Goal: Task Accomplishment & Management: Use online tool/utility

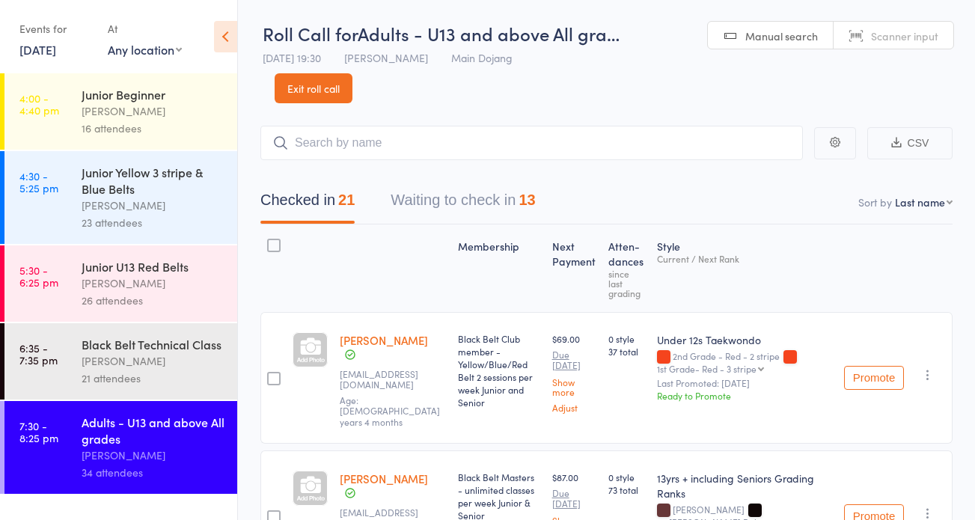
click at [293, 87] on link "Exit roll call" at bounding box center [314, 88] width 78 height 30
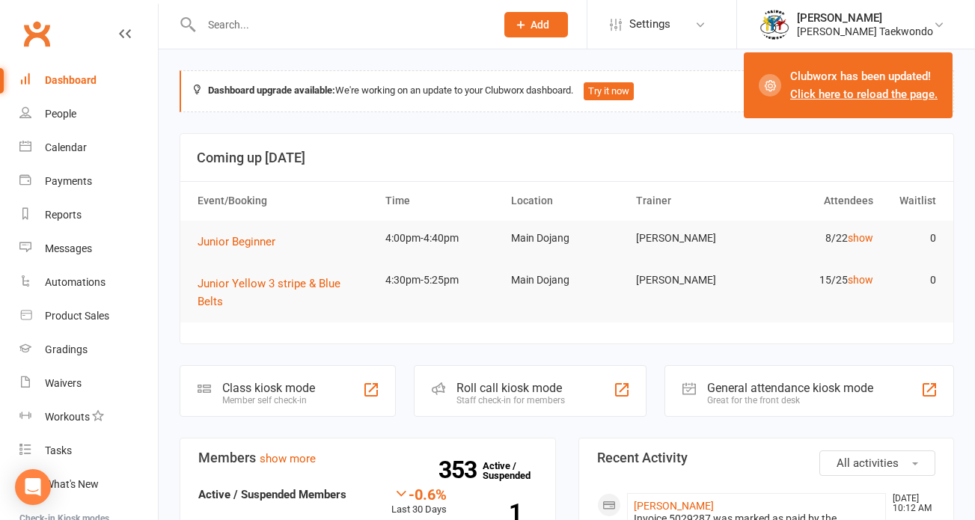
click at [844, 98] on link "Click here to reload the page." at bounding box center [864, 94] width 147 height 13
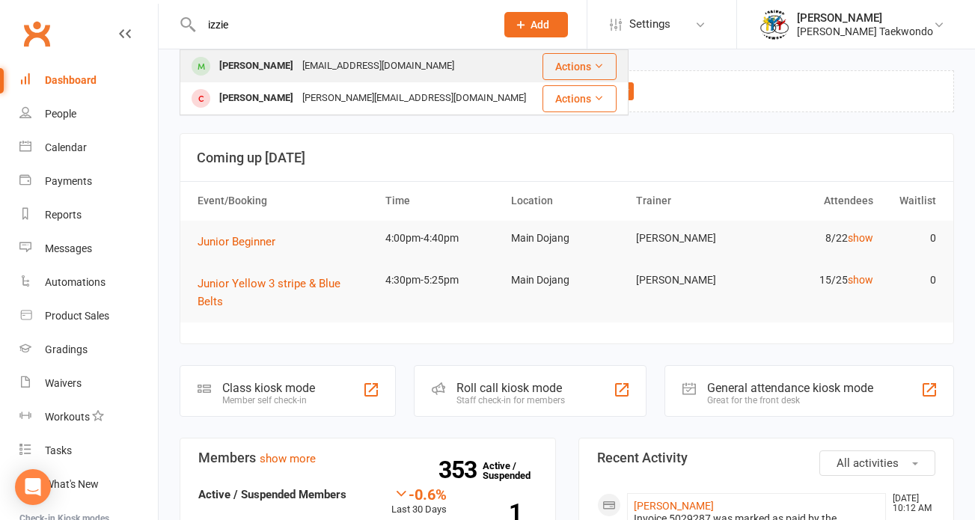
type input "Lizzie"
drag, startPoint x: 243, startPoint y: 51, endPoint x: 258, endPoint y: 71, distance: 24.7
click at [258, 71] on div "Izzie Anderson" at bounding box center [256, 66] width 83 height 22
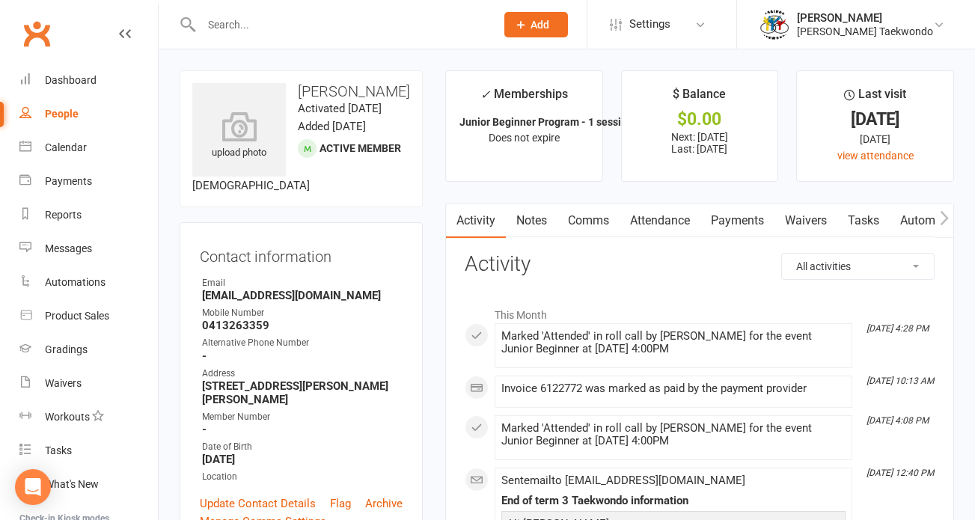
click at [945, 219] on icon "button" at bounding box center [944, 217] width 8 height 14
click at [910, 218] on link "Gradings / Promotions" at bounding box center [937, 221] width 141 height 34
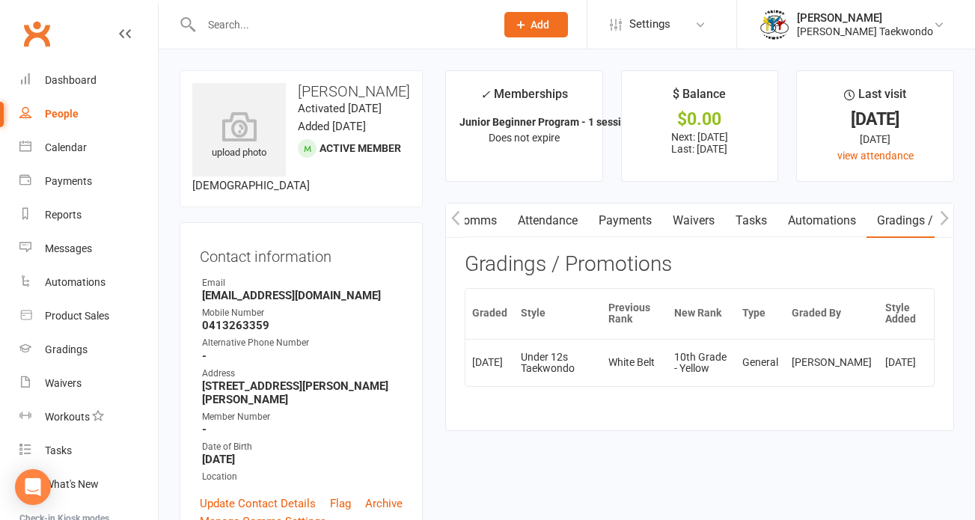
click at [234, 25] on input "text" at bounding box center [341, 24] width 288 height 21
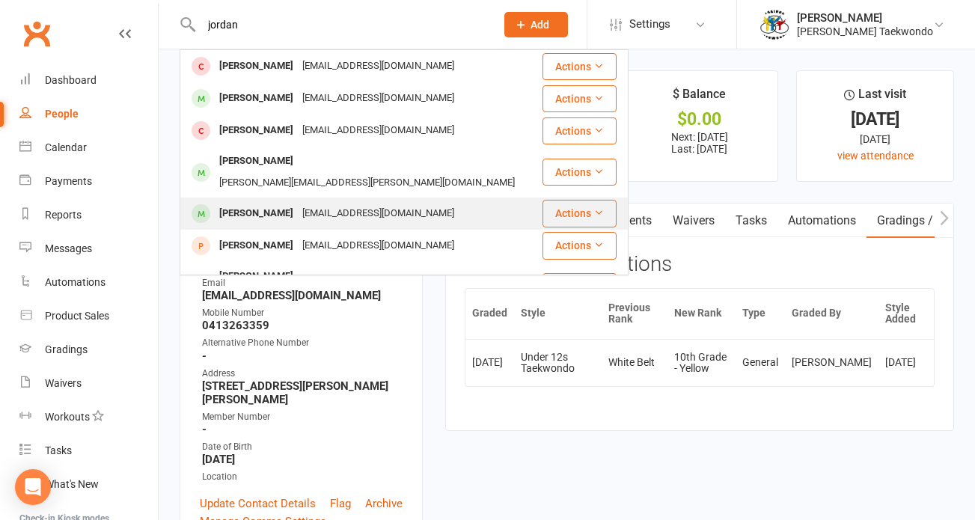
type input "jordan"
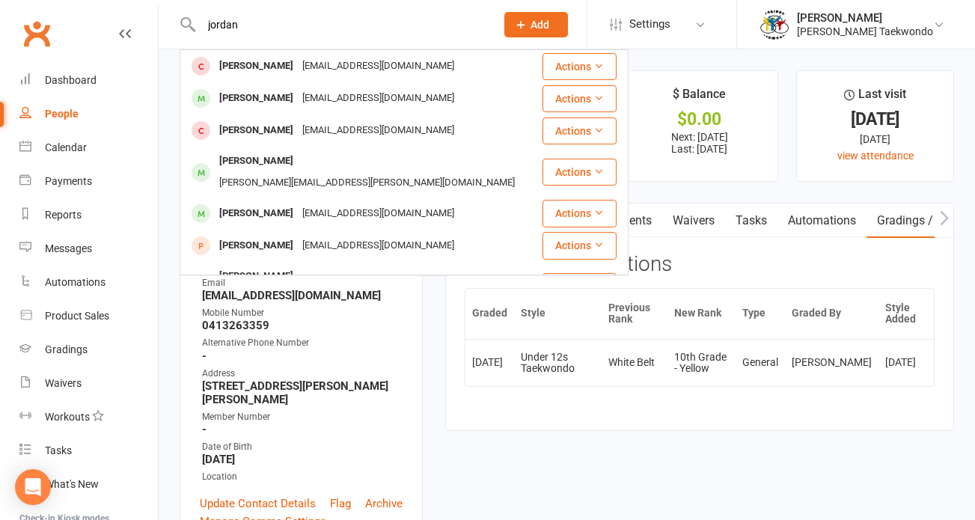
drag, startPoint x: 253, startPoint y: 190, endPoint x: 269, endPoint y: 192, distance: 15.8
click at [254, 203] on div "Jordan Ferguson" at bounding box center [256, 214] width 83 height 22
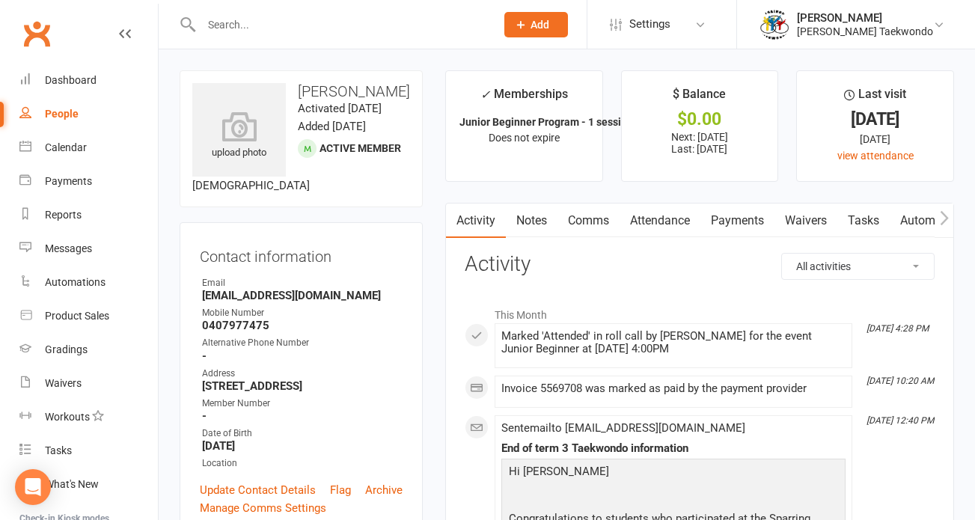
click at [930, 220] on link "Automations" at bounding box center [934, 221] width 89 height 34
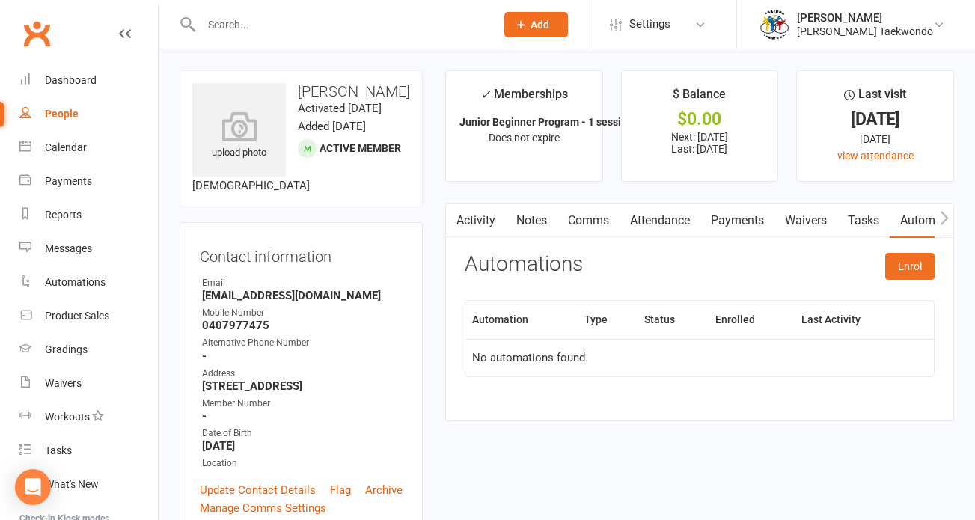
click at [945, 219] on icon "button" at bounding box center [944, 217] width 8 height 14
click at [919, 220] on link "Gradings / Promotions" at bounding box center [937, 221] width 141 height 34
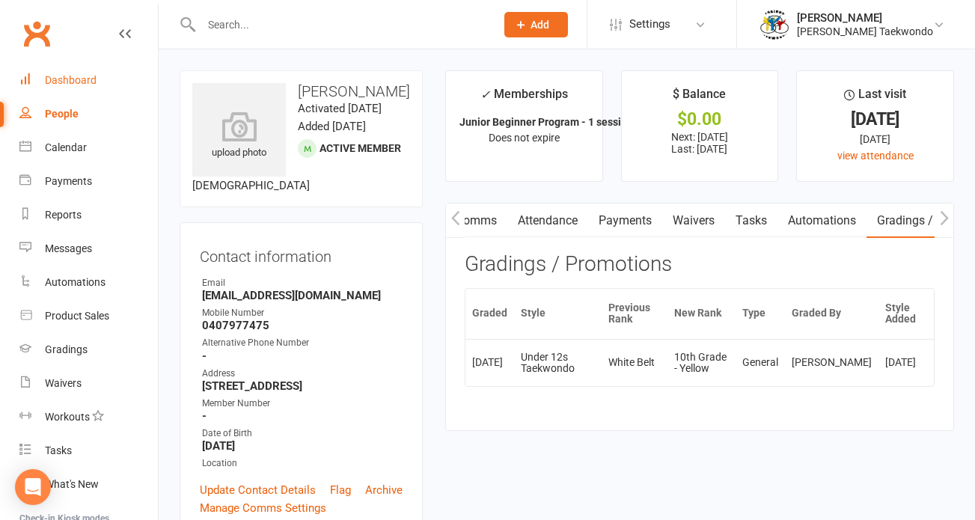
click at [86, 76] on div "Dashboard" at bounding box center [71, 80] width 52 height 12
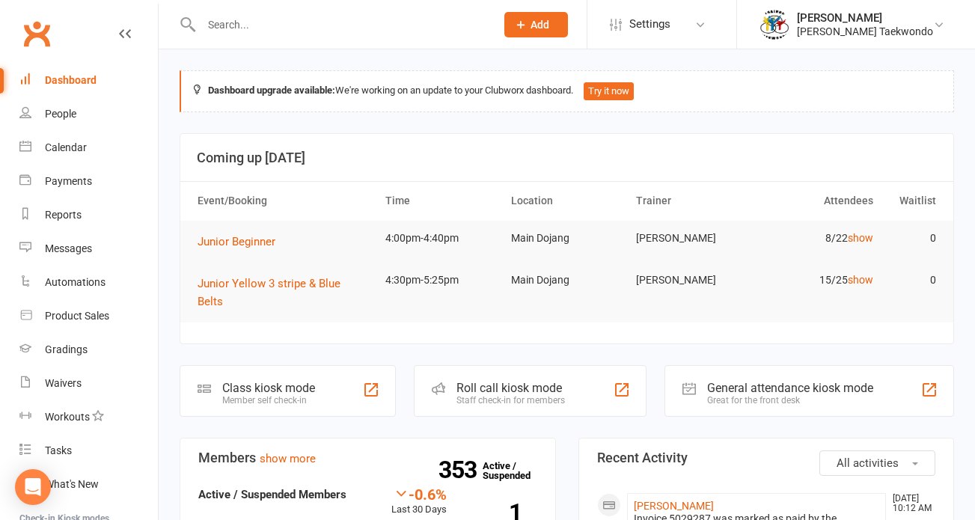
drag, startPoint x: 508, startPoint y: 377, endPoint x: 548, endPoint y: 382, distance: 40.8
click at [508, 395] on div "Staff check-in for members" at bounding box center [511, 400] width 109 height 10
click at [82, 147] on div "Calendar" at bounding box center [66, 147] width 42 height 12
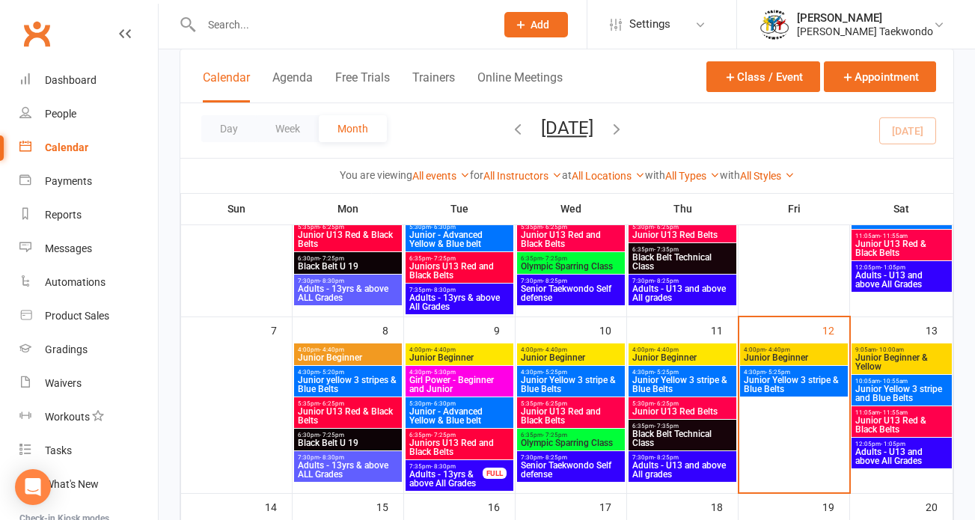
scroll to position [280, 0]
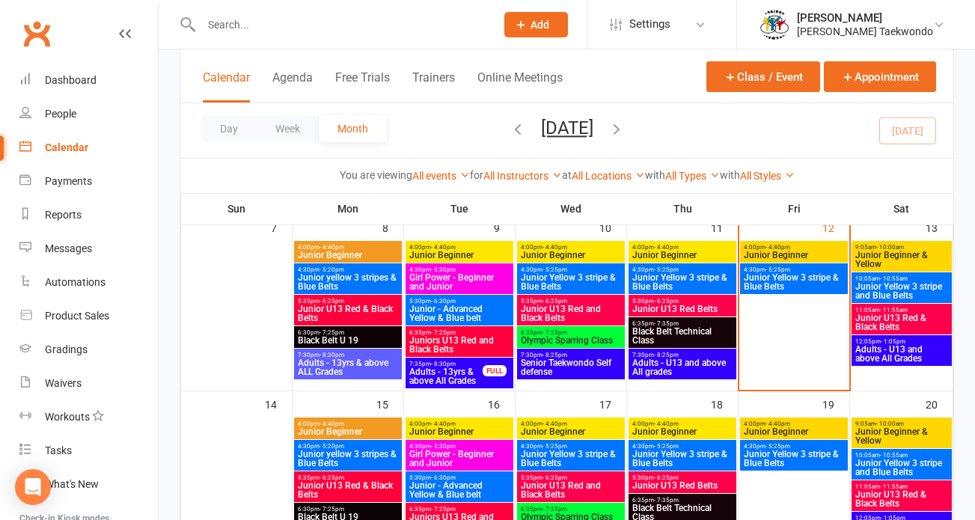
click at [704, 366] on span "Adults - U13 and above All grades" at bounding box center [683, 368] width 102 height 18
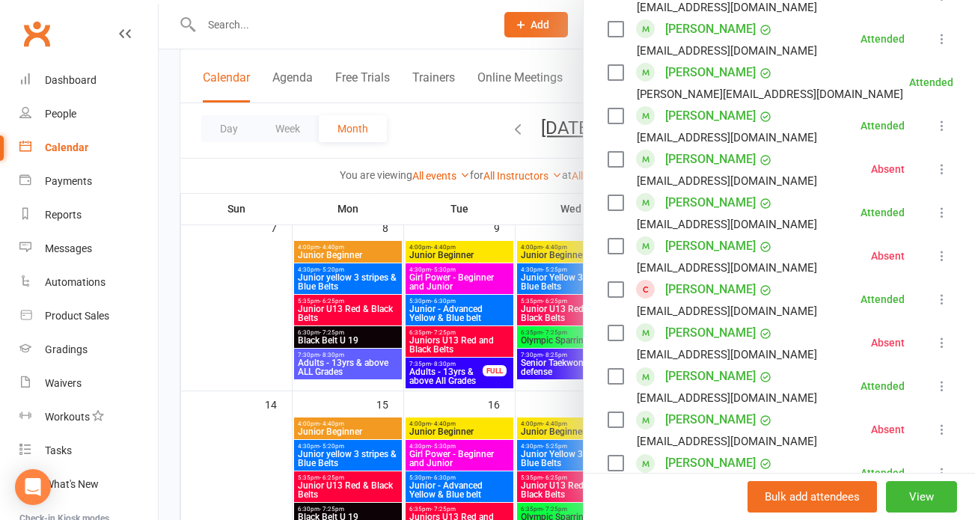
scroll to position [457, 0]
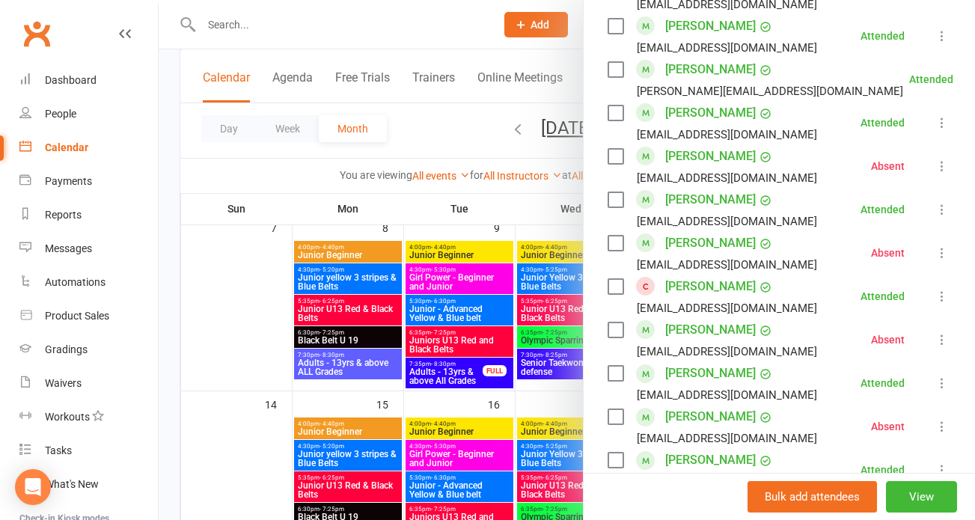
click at [708, 285] on link "Aisha Hendriks" at bounding box center [711, 287] width 91 height 24
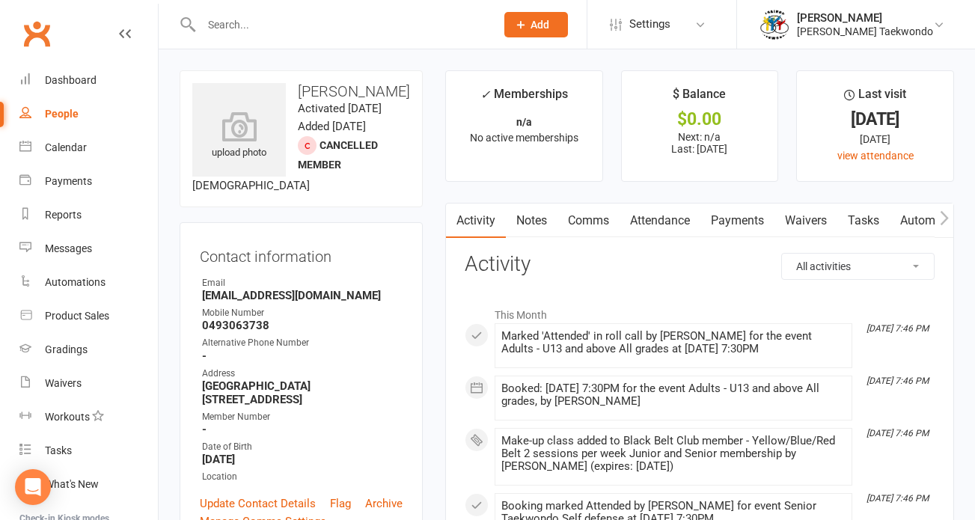
click at [731, 218] on link "Payments" at bounding box center [738, 221] width 74 height 34
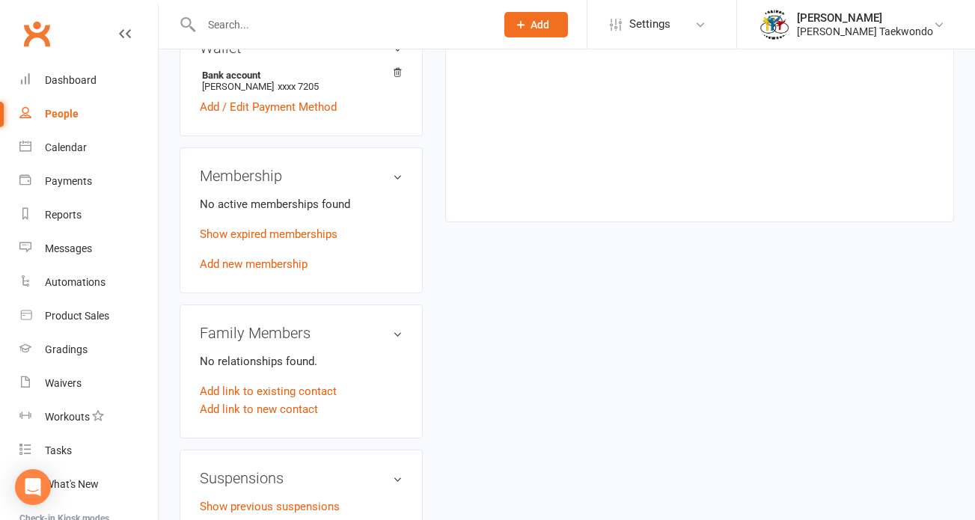
scroll to position [533, 0]
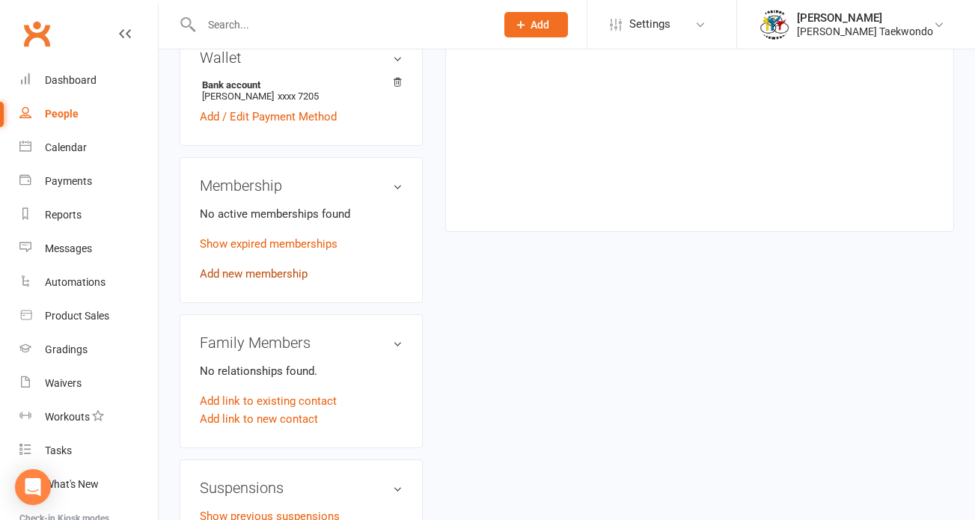
click at [268, 281] on link "Add new membership" at bounding box center [254, 273] width 108 height 13
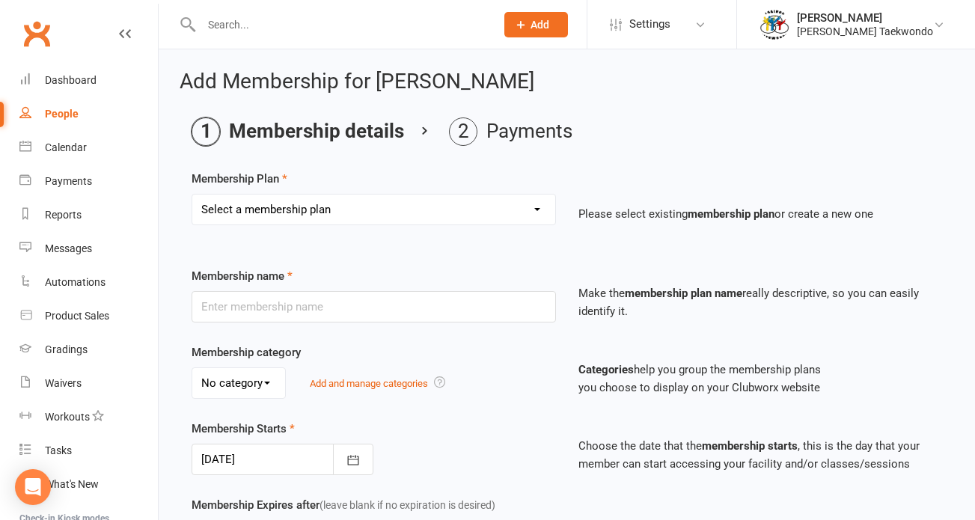
select select "8"
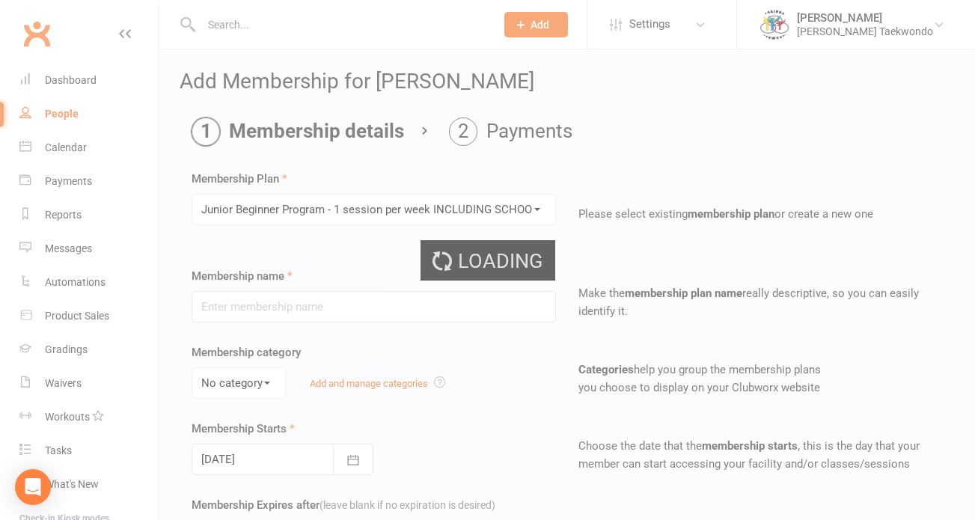
type input "Junior Beginner Program - 1 session per week INCLUDING SCHOOL HOLIDAYS"
type input "0"
type input "1"
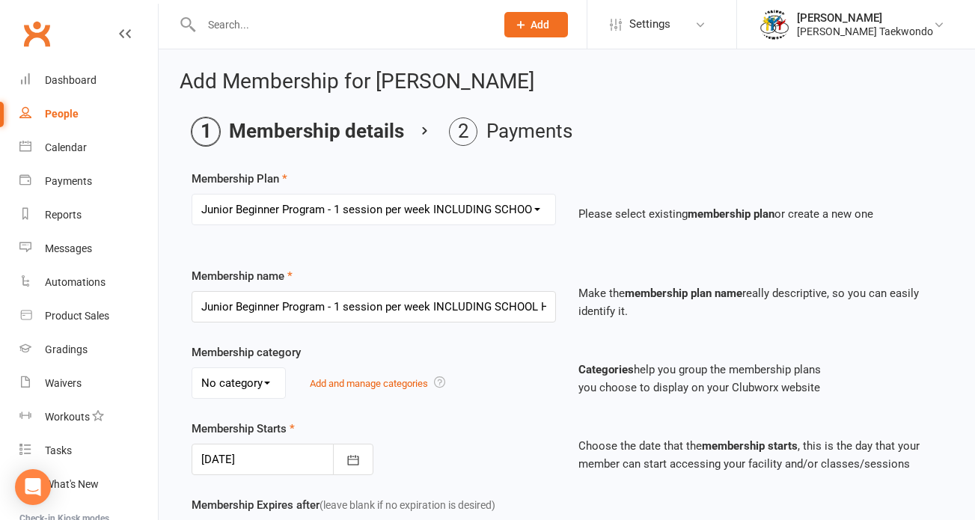
select select "2"
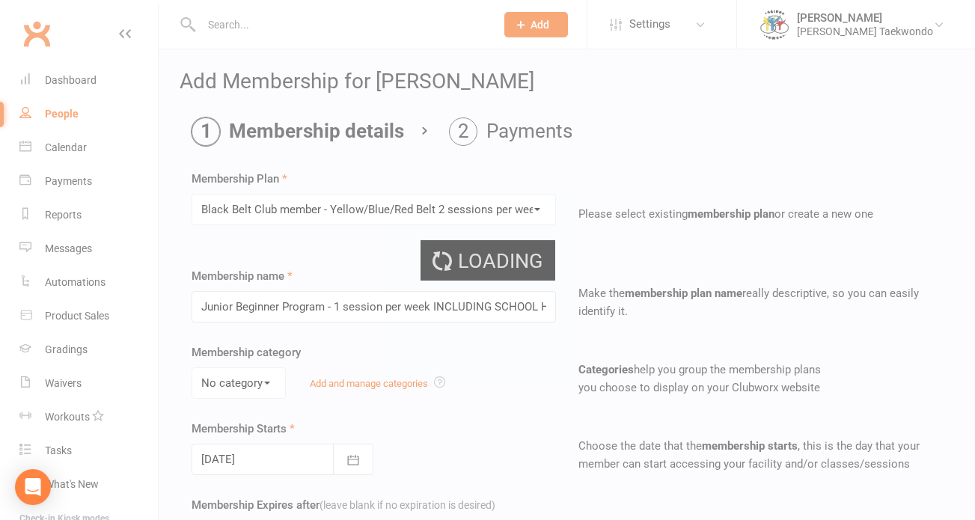
type input "Black Belt Club member - Yellow/Blue/Red Belt 2 sessions per week Junior and Se…"
type input "4"
type input "2"
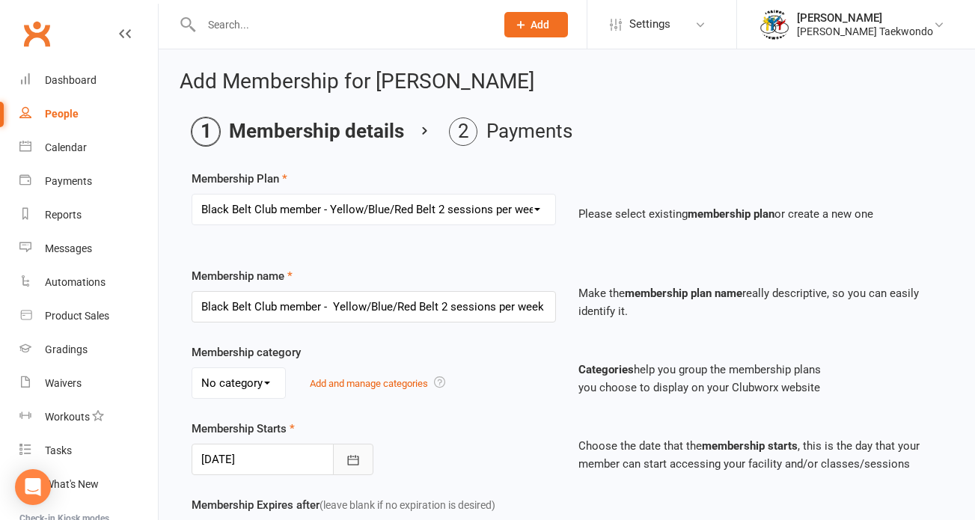
click at [348, 460] on icon "button" at bounding box center [353, 460] width 11 height 10
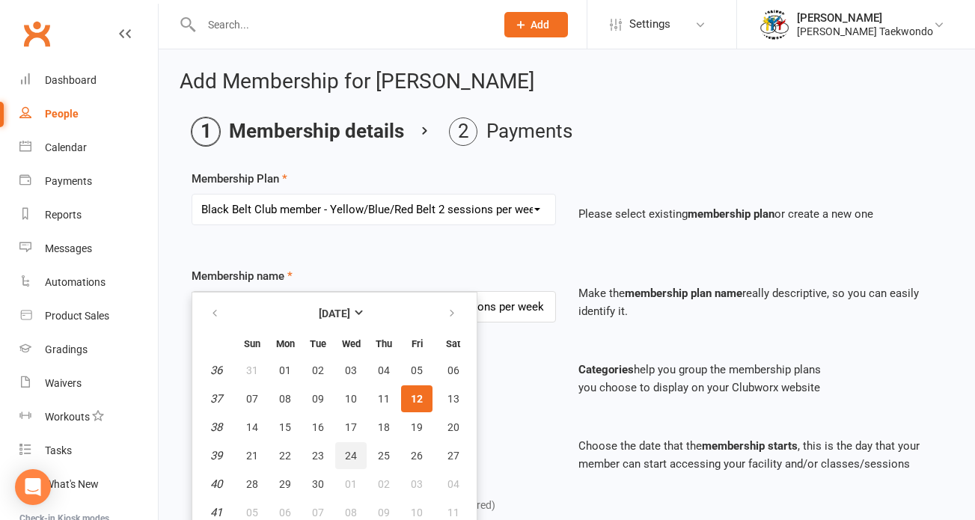
scroll to position [7, 0]
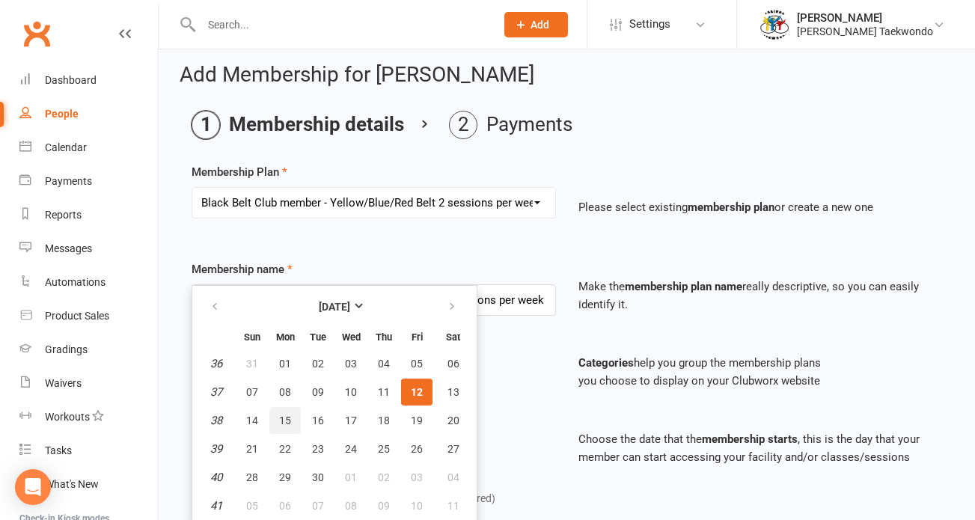
click at [287, 422] on span "15" at bounding box center [285, 421] width 12 height 12
type input "15 Sep 2025"
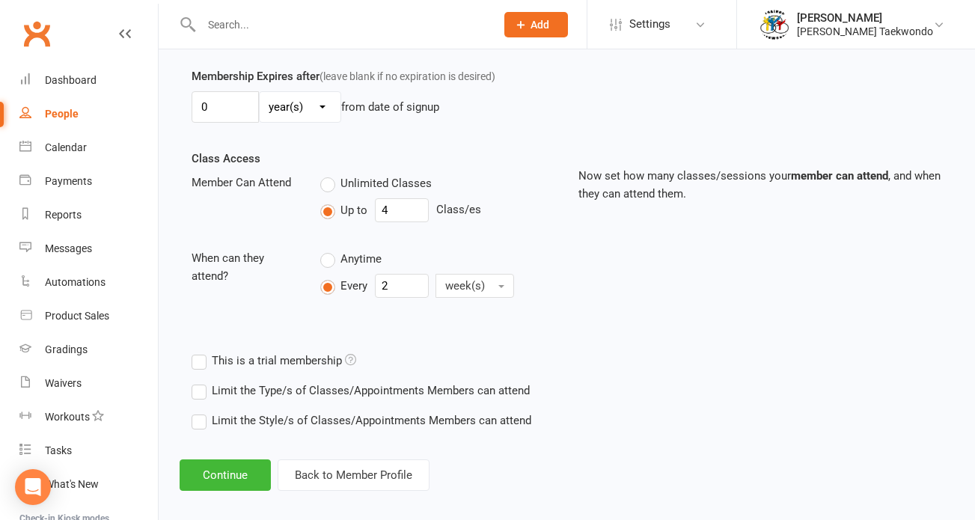
scroll to position [442, 0]
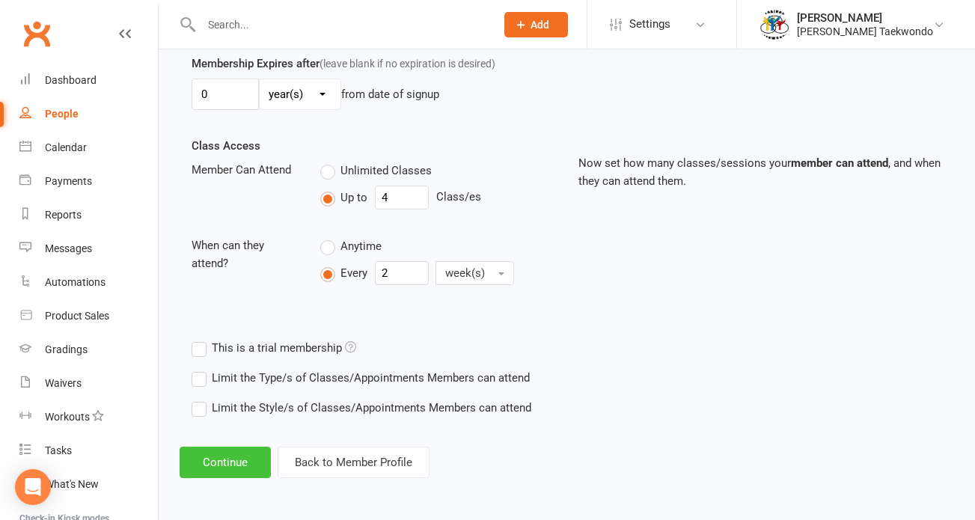
click at [210, 462] on button "Continue" at bounding box center [225, 462] width 91 height 31
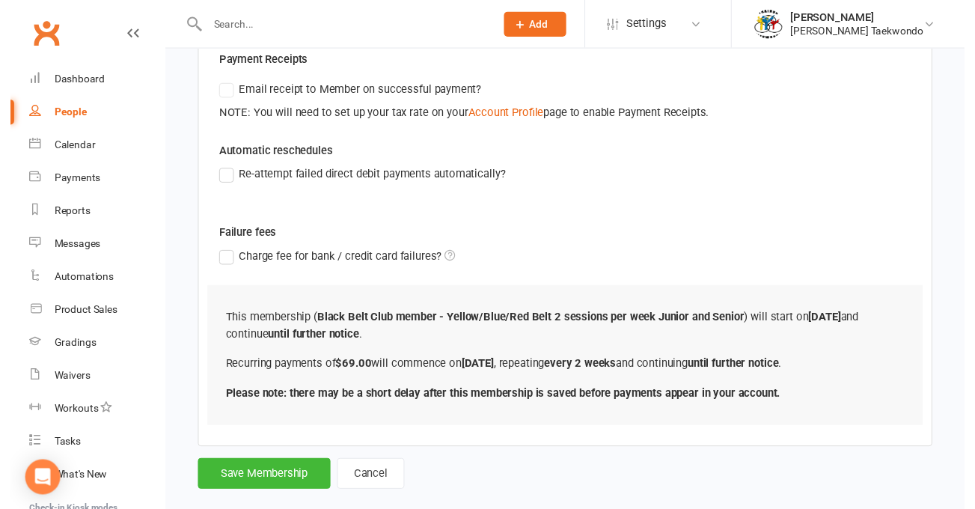
scroll to position [466, 0]
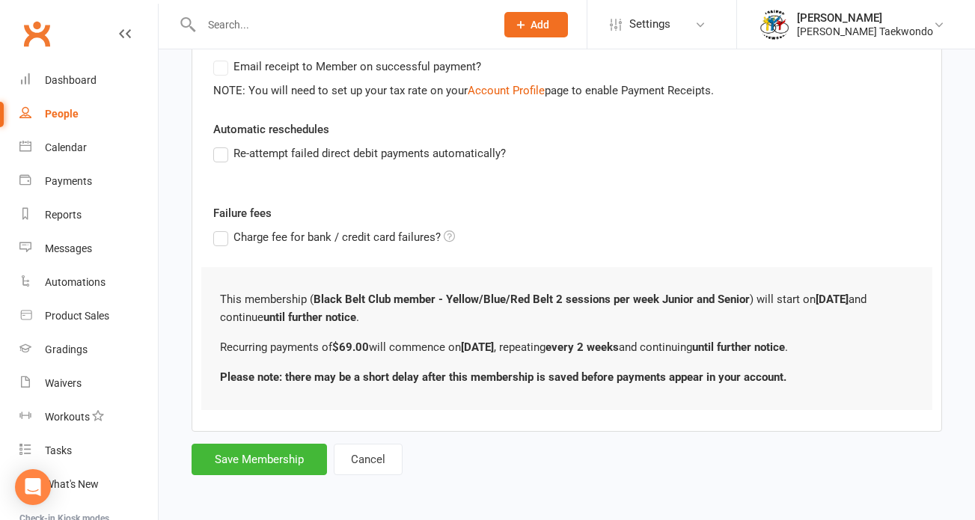
drag, startPoint x: 291, startPoint y: 466, endPoint x: 426, endPoint y: 412, distance: 145.1
click at [293, 466] on button "Save Membership" at bounding box center [259, 459] width 135 height 31
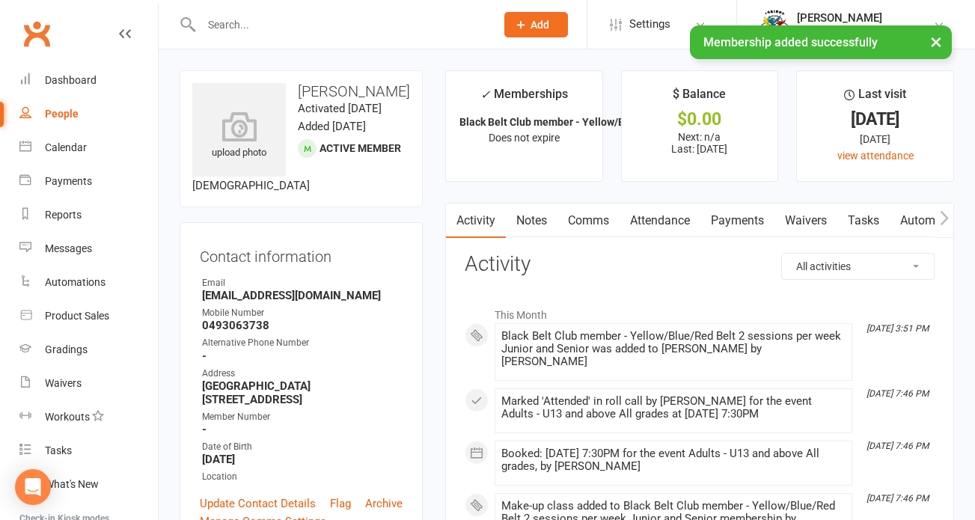
click at [734, 218] on link "Payments" at bounding box center [738, 221] width 74 height 34
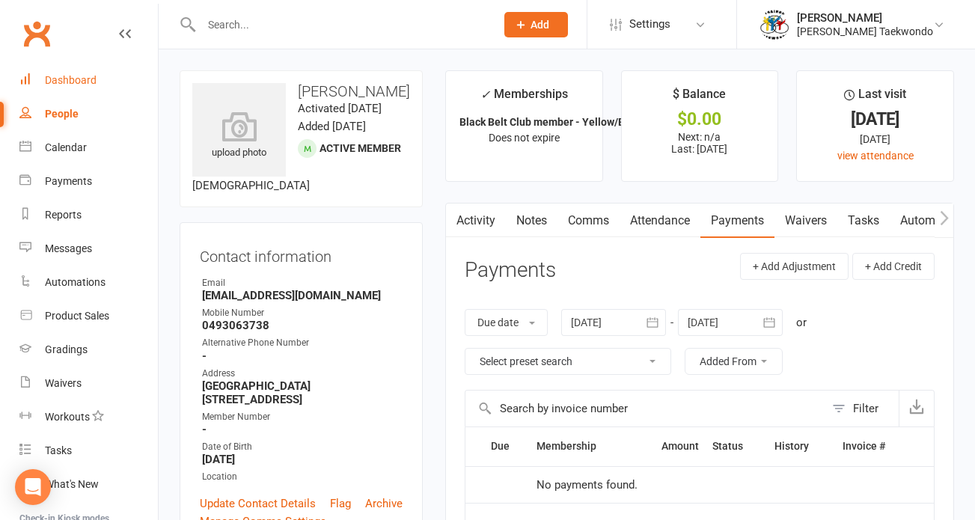
click at [86, 82] on div "Dashboard" at bounding box center [71, 80] width 52 height 12
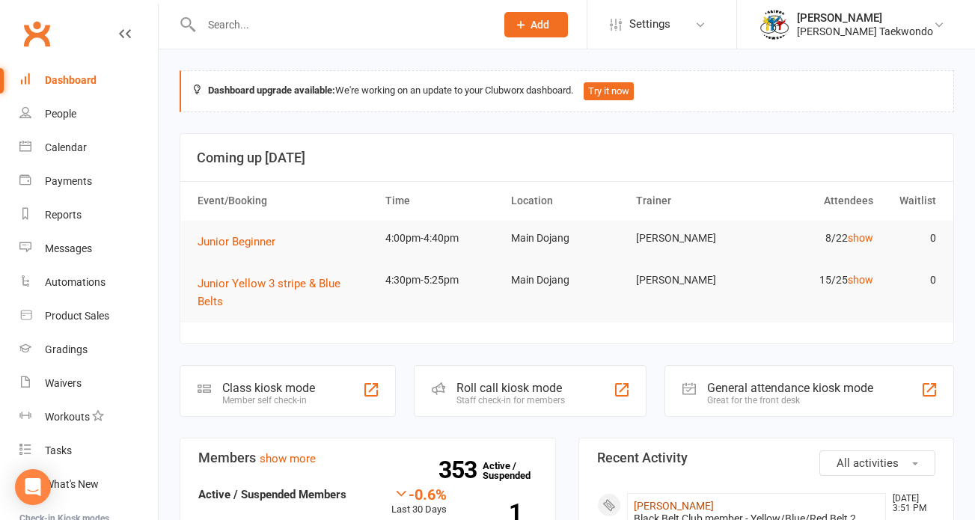
click at [674, 500] on link "Aisha Hendriks" at bounding box center [674, 506] width 80 height 12
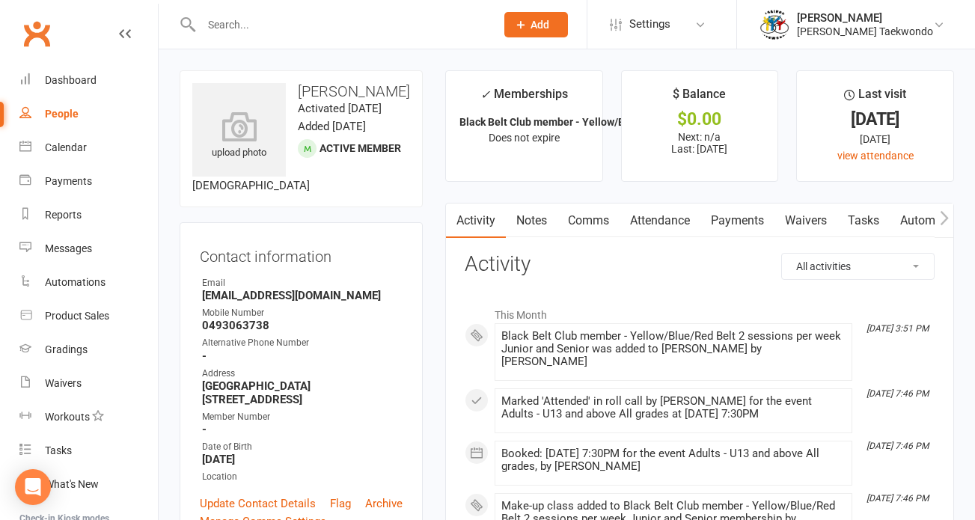
click at [734, 222] on link "Payments" at bounding box center [738, 221] width 74 height 34
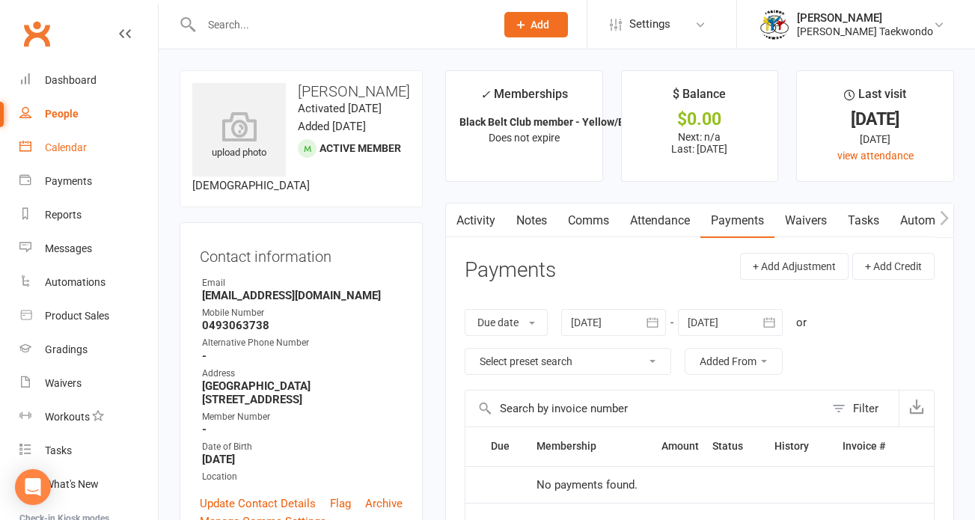
click at [70, 147] on div "Calendar" at bounding box center [66, 147] width 42 height 12
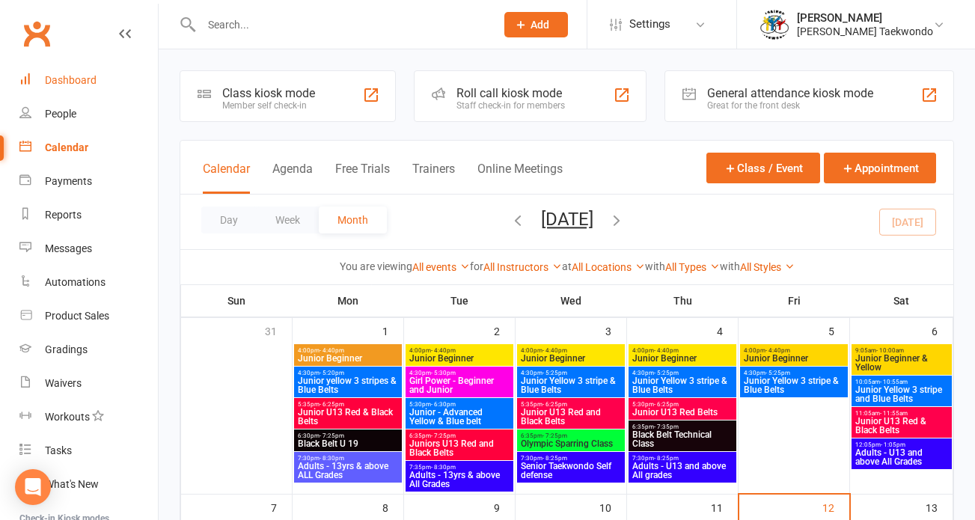
click at [62, 79] on div "Dashboard" at bounding box center [71, 80] width 52 height 12
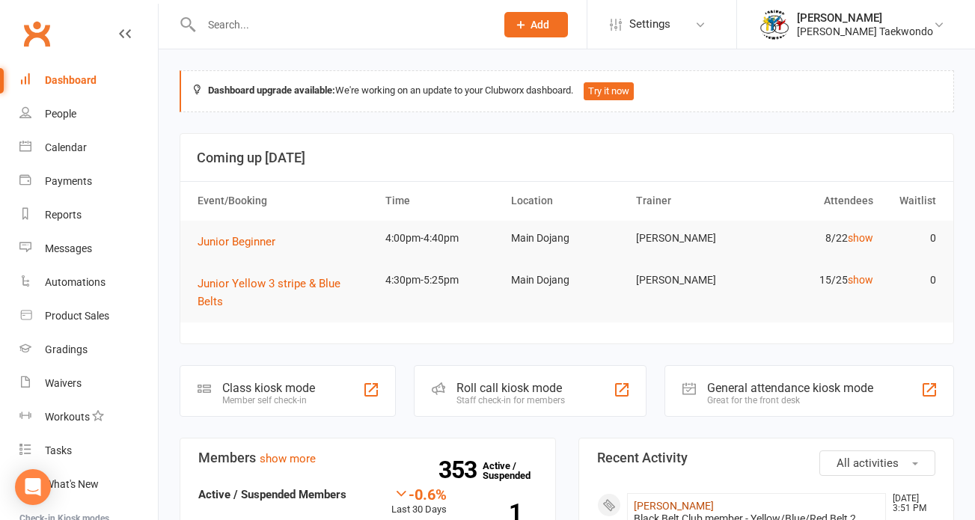
click at [651, 500] on link "Aisha Hendriks" at bounding box center [674, 506] width 80 height 12
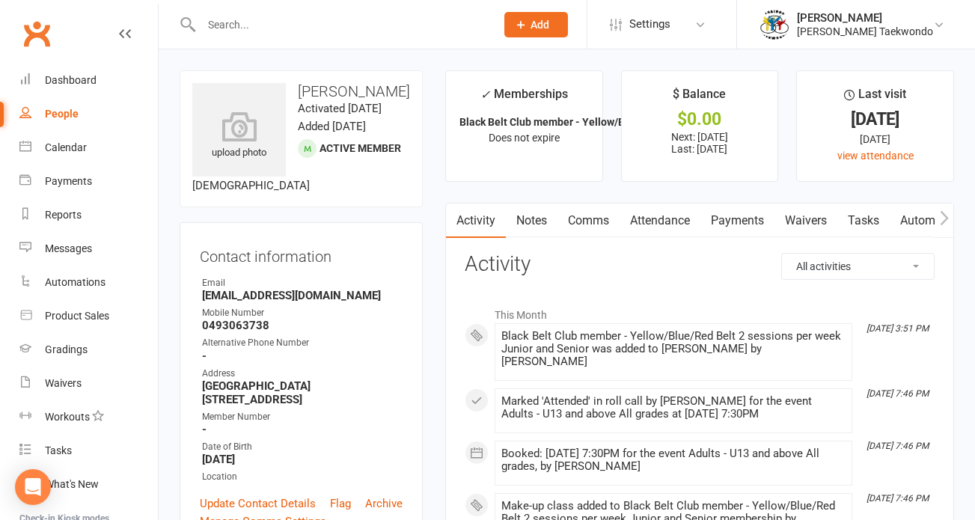
click at [723, 221] on link "Payments" at bounding box center [738, 221] width 74 height 34
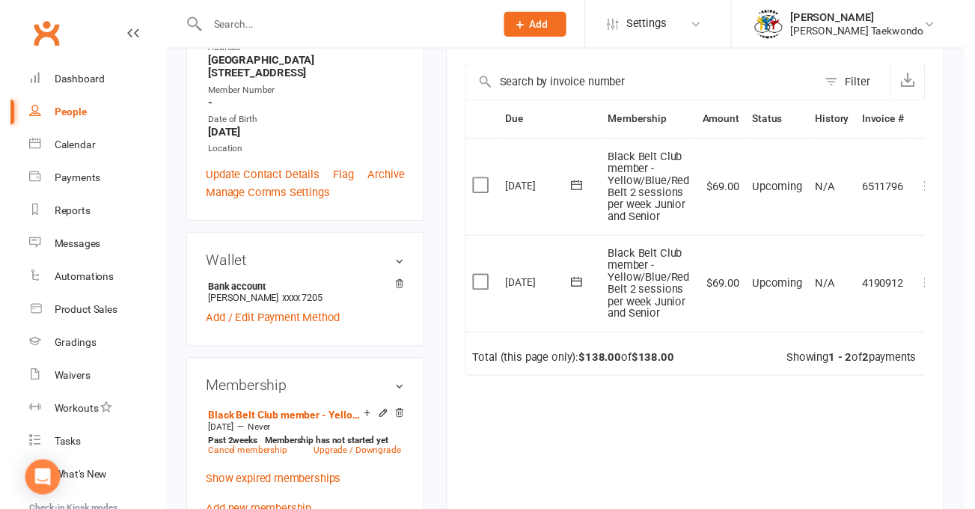
scroll to position [332, 0]
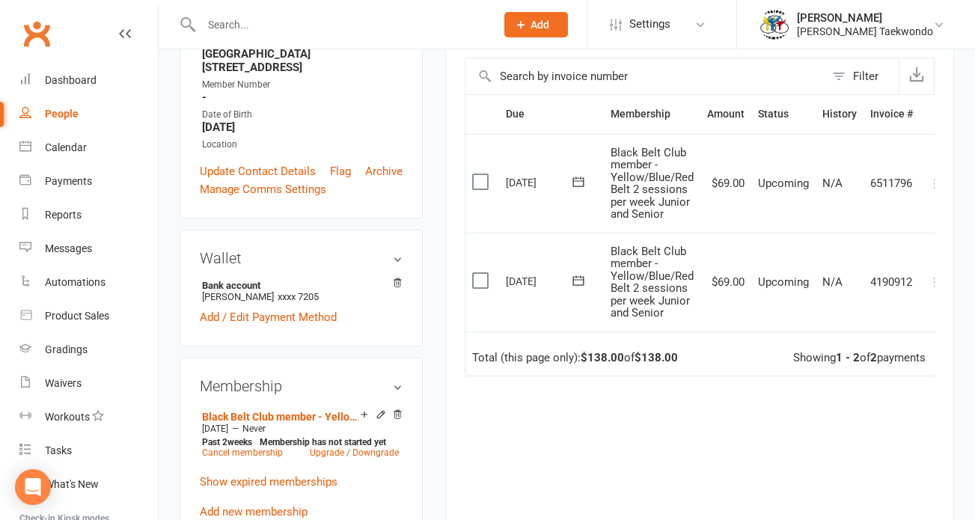
click at [484, 273] on label at bounding box center [482, 280] width 20 height 15
click at [482, 273] on input "checkbox" at bounding box center [477, 273] width 10 height 0
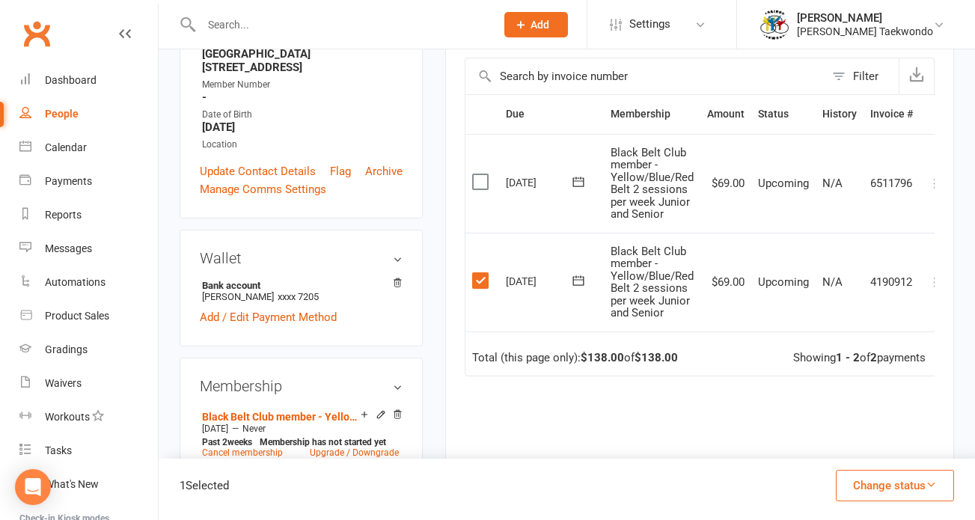
click at [932, 482] on icon "button" at bounding box center [931, 484] width 11 height 11
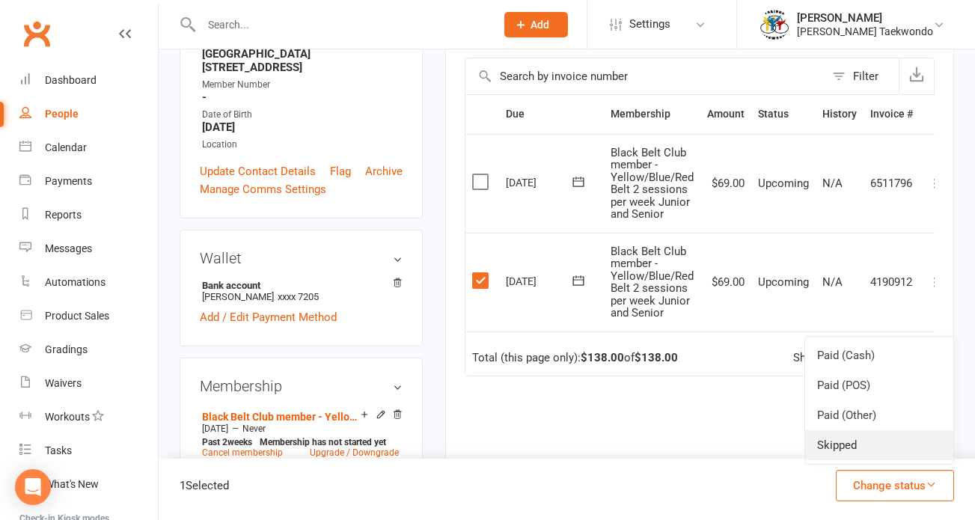
click at [862, 443] on link "Skipped" at bounding box center [879, 445] width 148 height 30
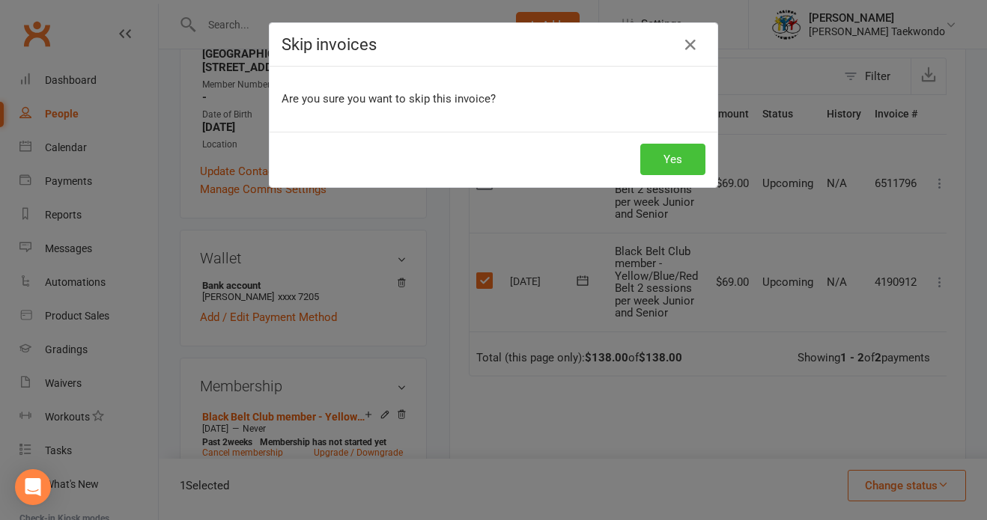
click at [659, 155] on button "Yes" at bounding box center [672, 159] width 65 height 31
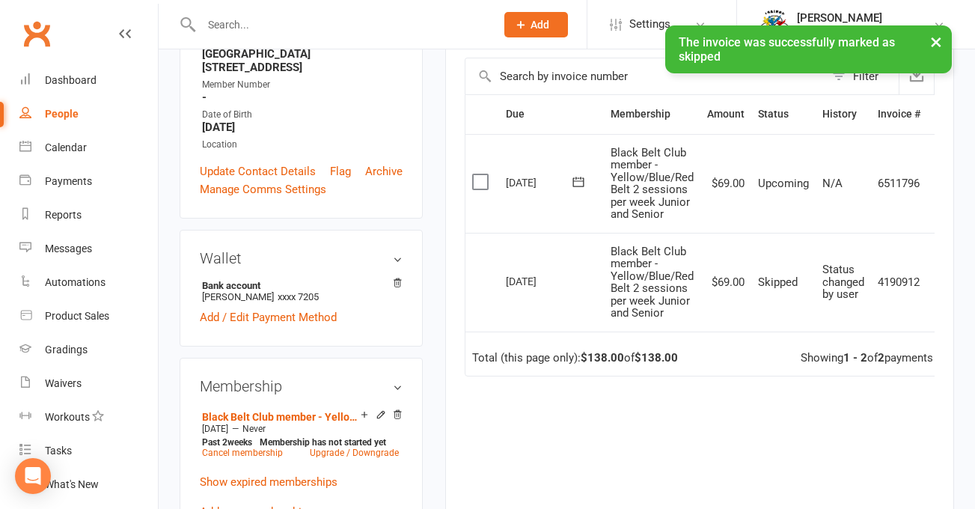
click at [484, 178] on label at bounding box center [482, 181] width 20 height 15
click at [482, 174] on input "checkbox" at bounding box center [477, 174] width 10 height 0
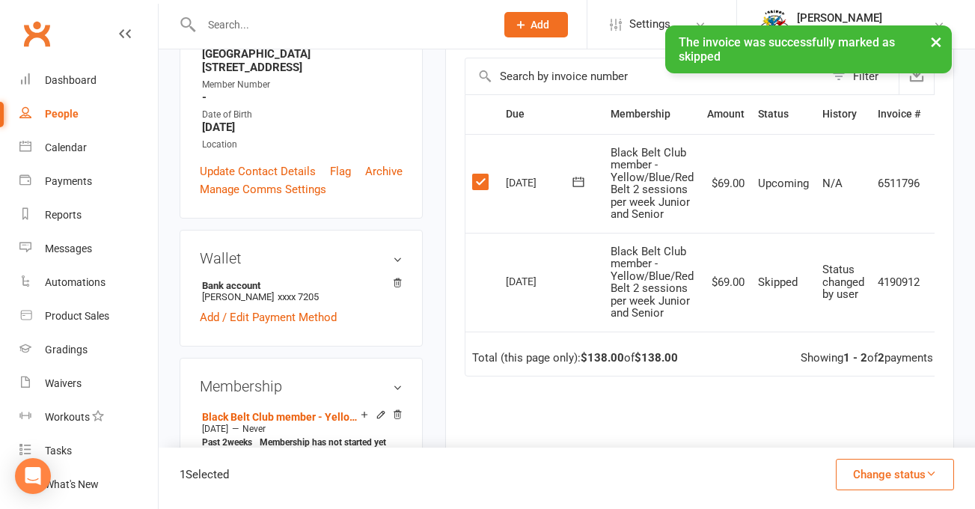
click at [933, 469] on icon "button" at bounding box center [931, 473] width 11 height 11
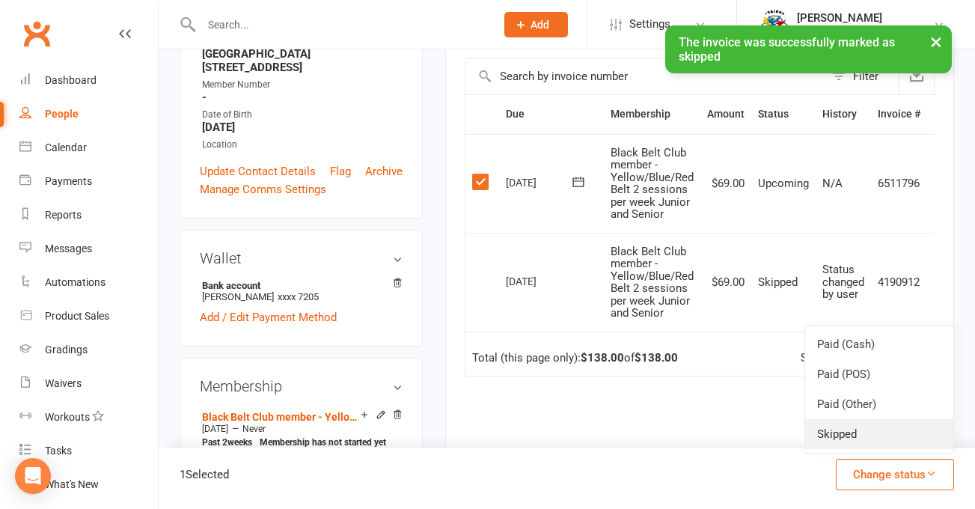
click at [863, 430] on link "Skipped" at bounding box center [879, 434] width 148 height 30
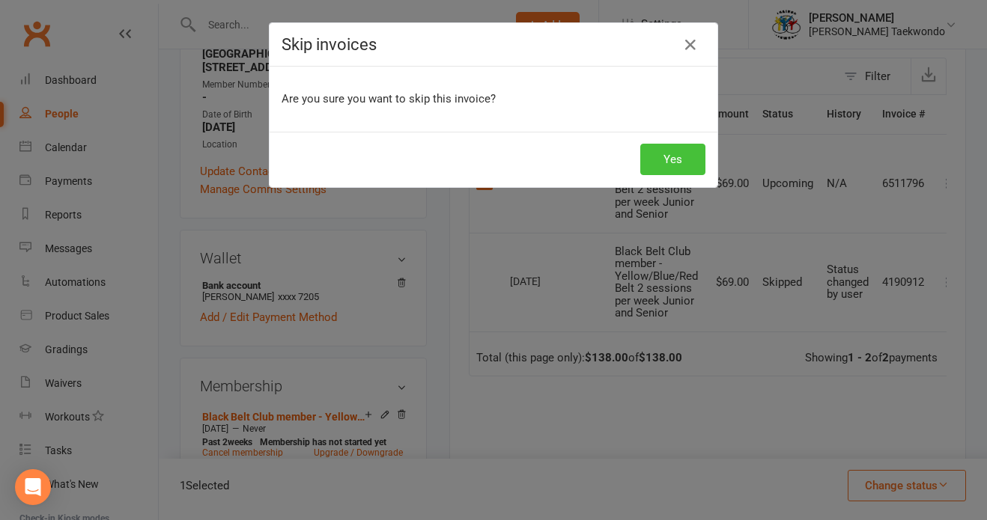
click at [662, 157] on button "Yes" at bounding box center [672, 159] width 65 height 31
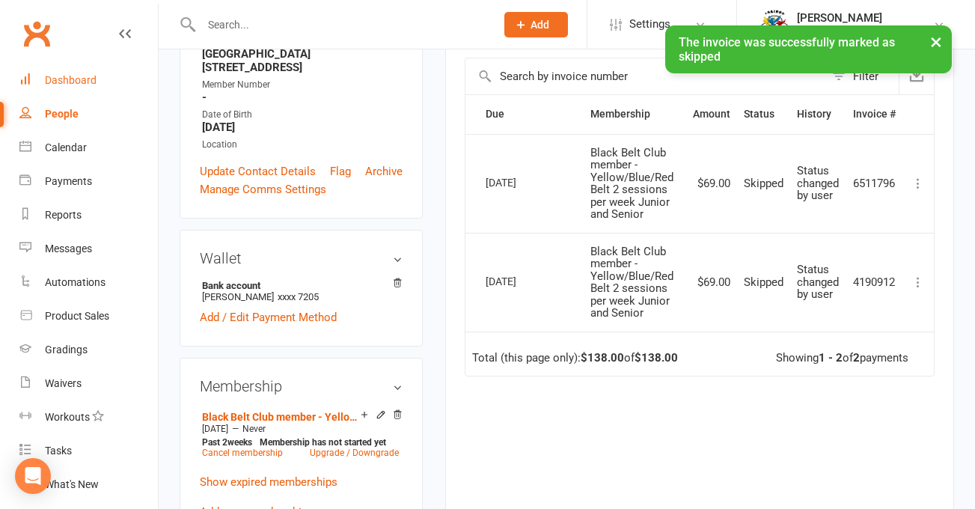
click at [80, 79] on div "Dashboard" at bounding box center [71, 80] width 52 height 12
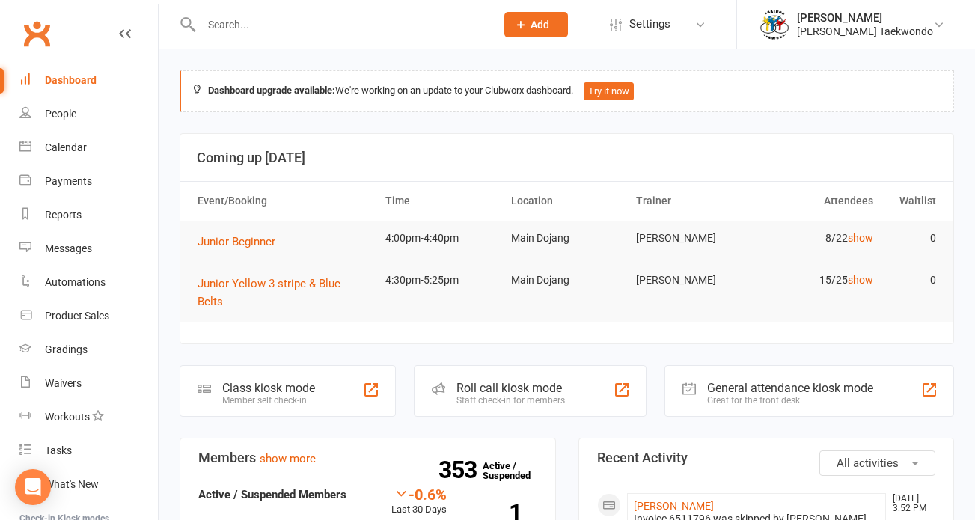
drag, startPoint x: 523, startPoint y: 377, endPoint x: 585, endPoint y: 342, distance: 72.1
click at [523, 395] on div "Staff check-in for members" at bounding box center [511, 400] width 109 height 10
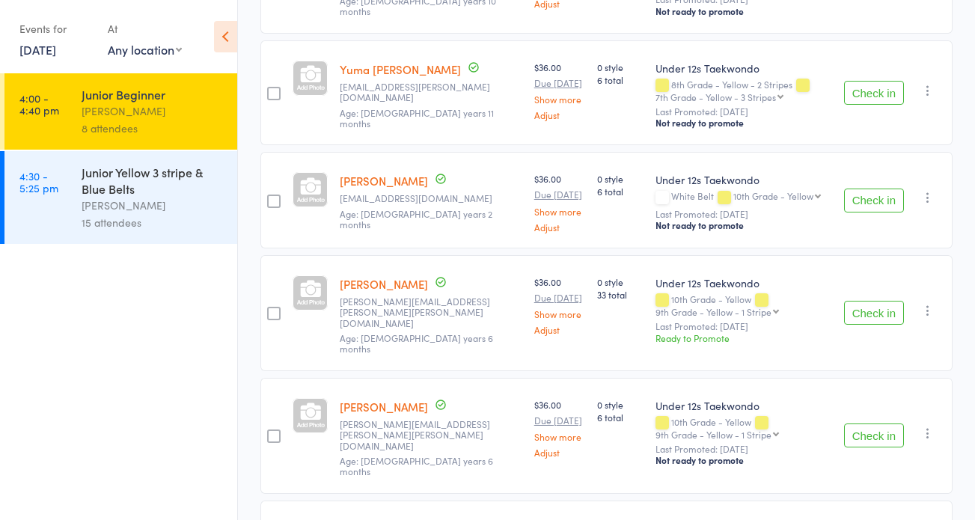
scroll to position [648, 0]
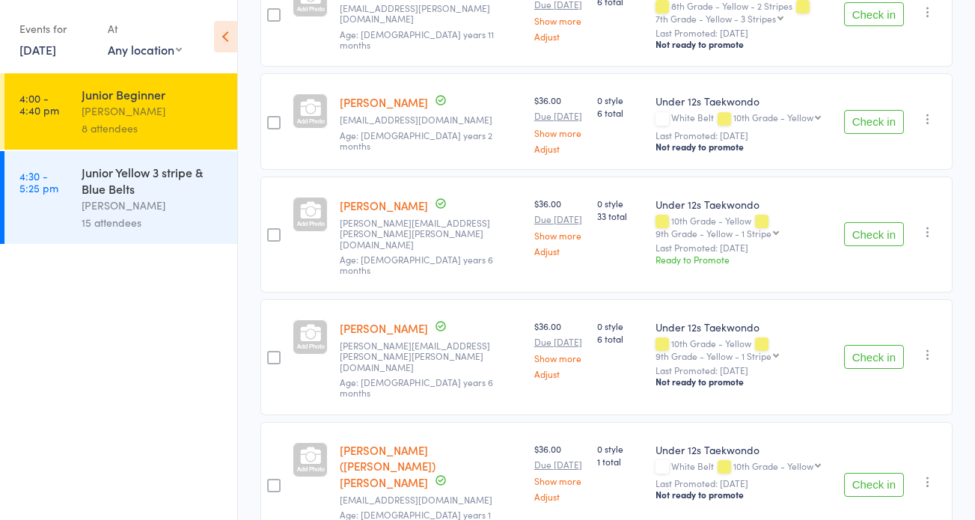
click at [874, 225] on button "Check in" at bounding box center [874, 234] width 60 height 24
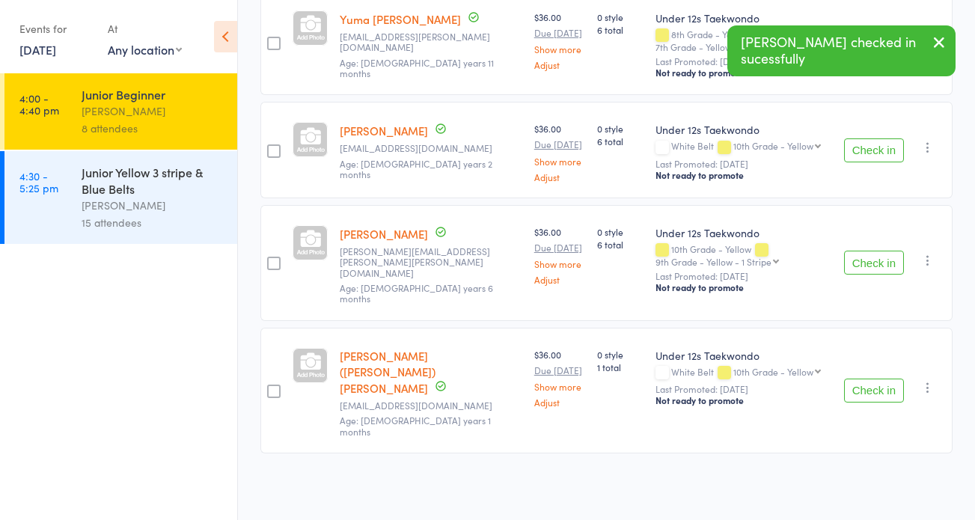
scroll to position [582, 0]
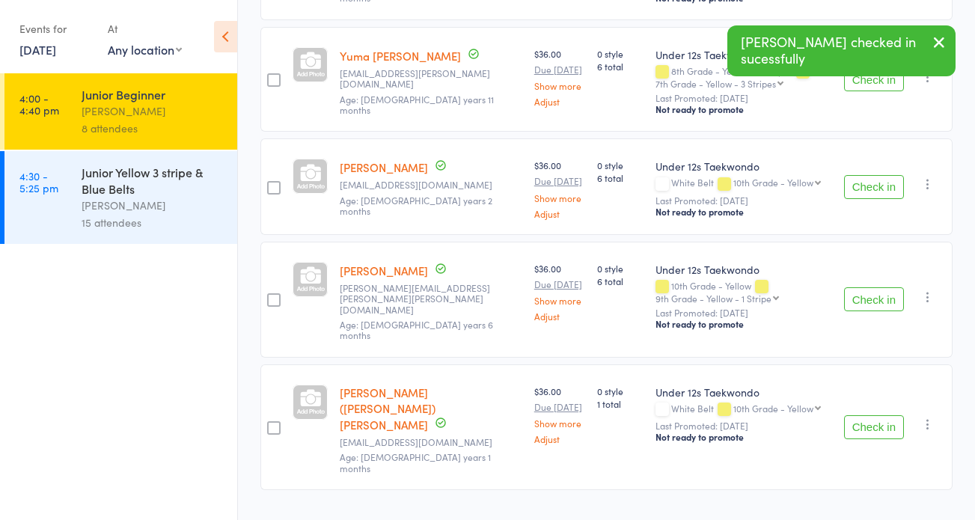
click at [883, 292] on button "Check in" at bounding box center [874, 299] width 60 height 24
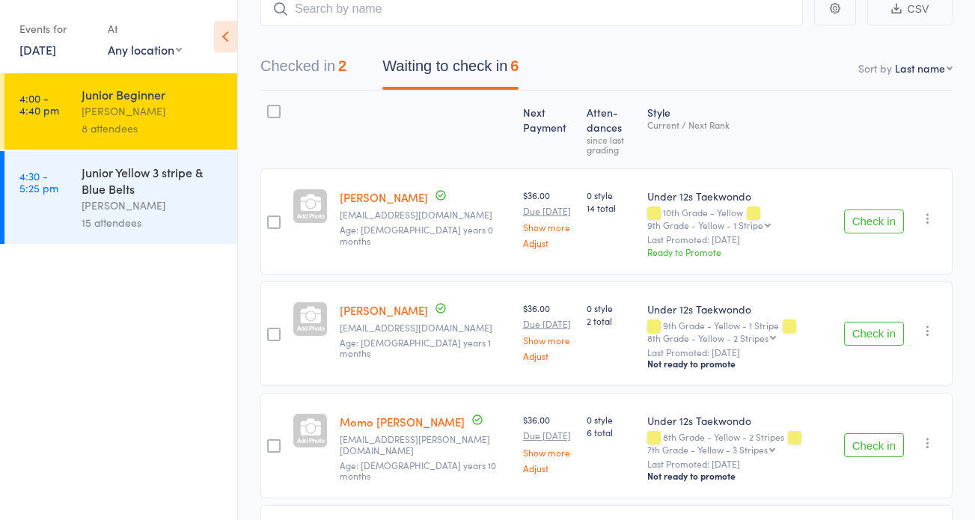
scroll to position [0, 0]
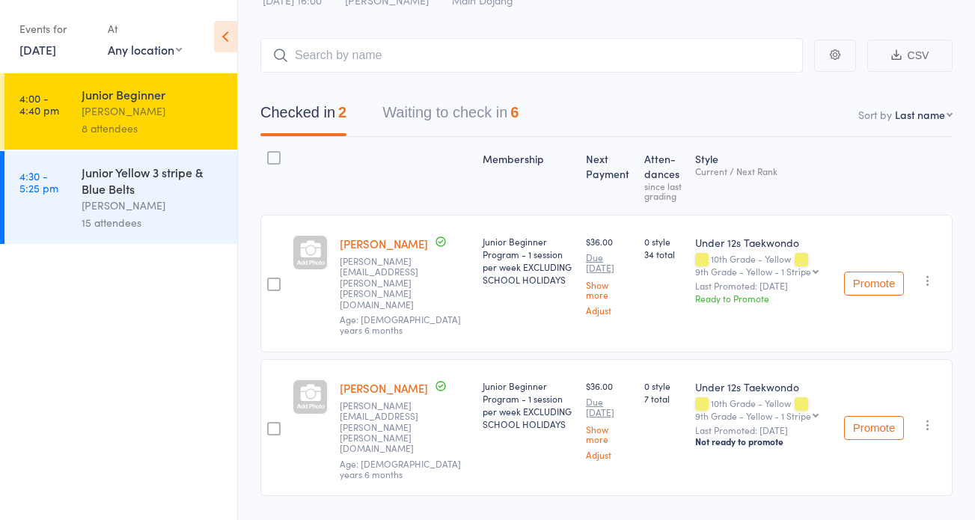
scroll to position [67, 0]
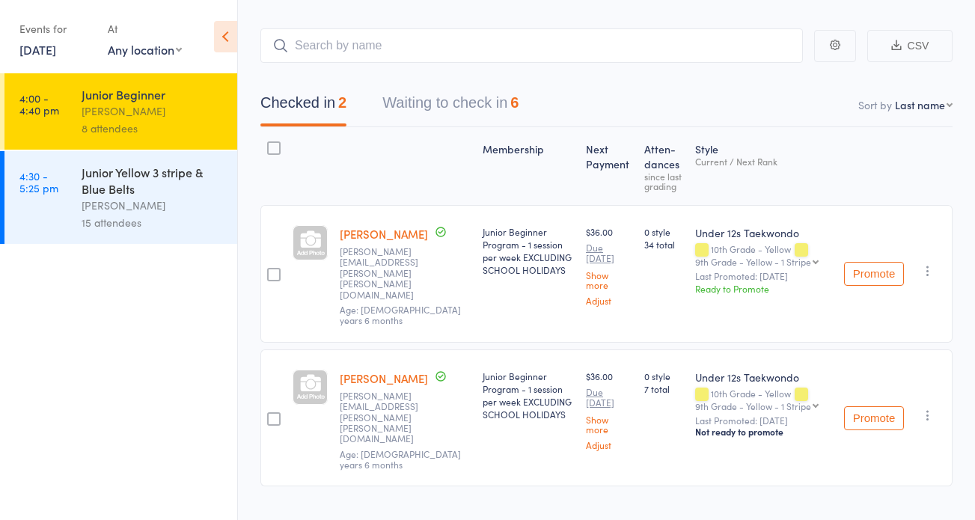
click at [465, 102] on button "Waiting to check in 6" at bounding box center [451, 107] width 136 height 40
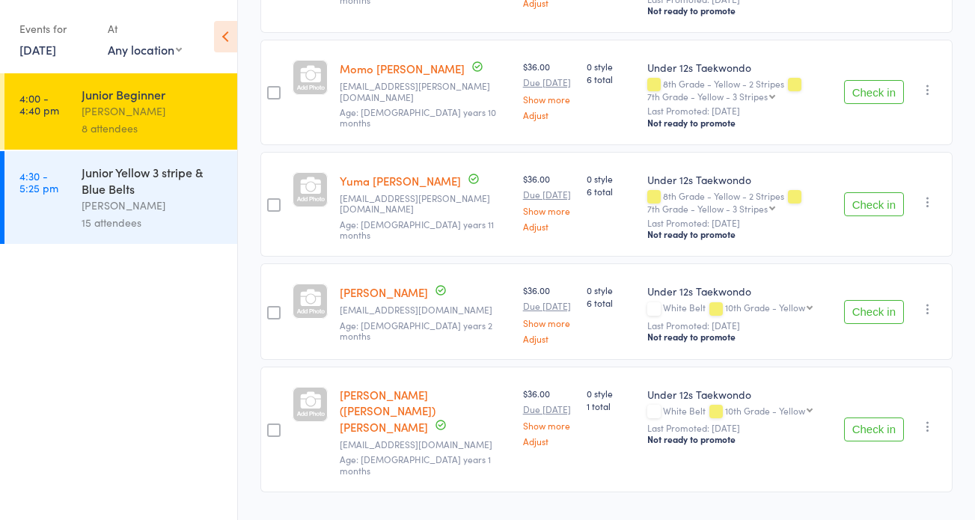
scroll to position [470, 0]
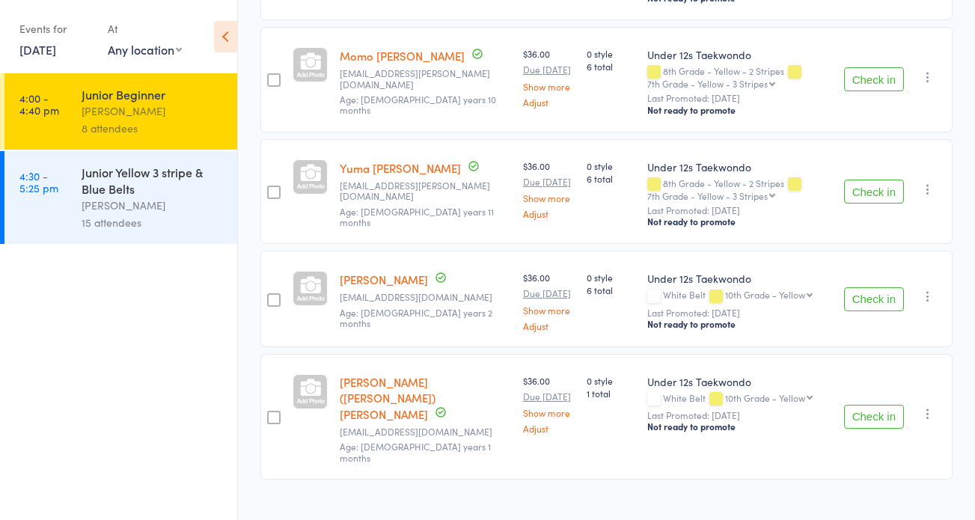
click at [874, 406] on button "Check in" at bounding box center [874, 417] width 60 height 24
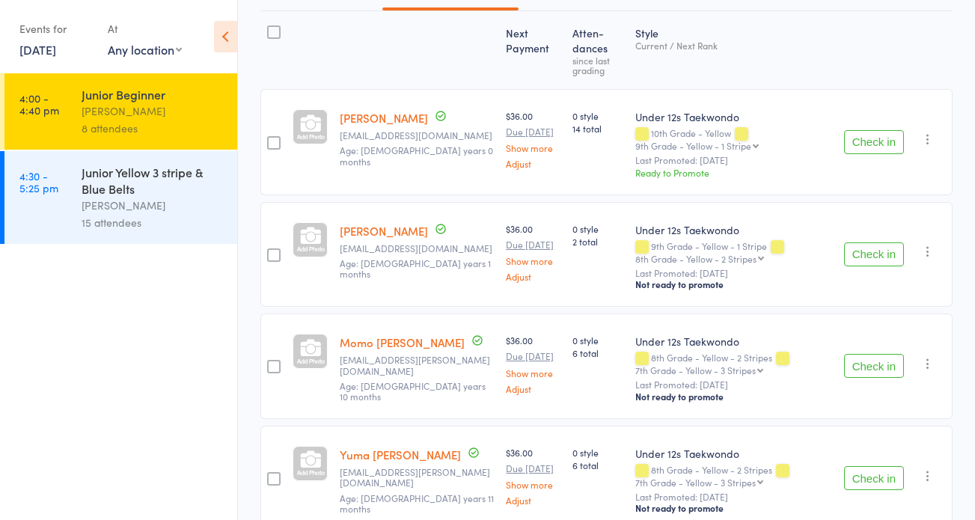
scroll to position [365, 0]
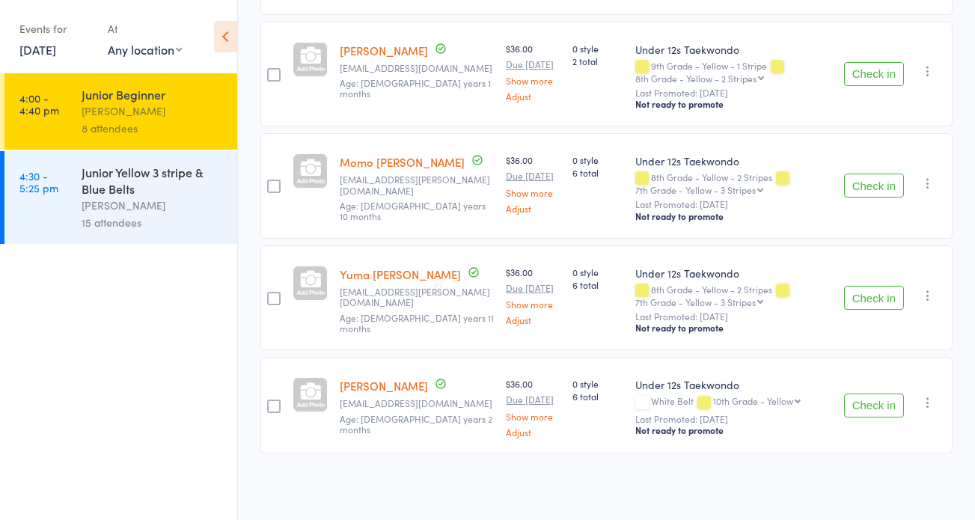
click at [886, 408] on button "Check in" at bounding box center [874, 406] width 60 height 24
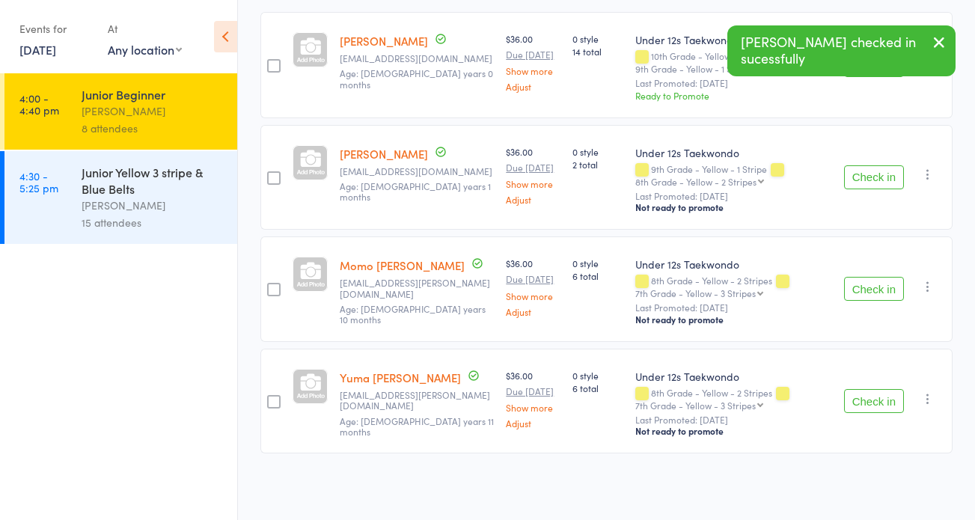
scroll to position [262, 0]
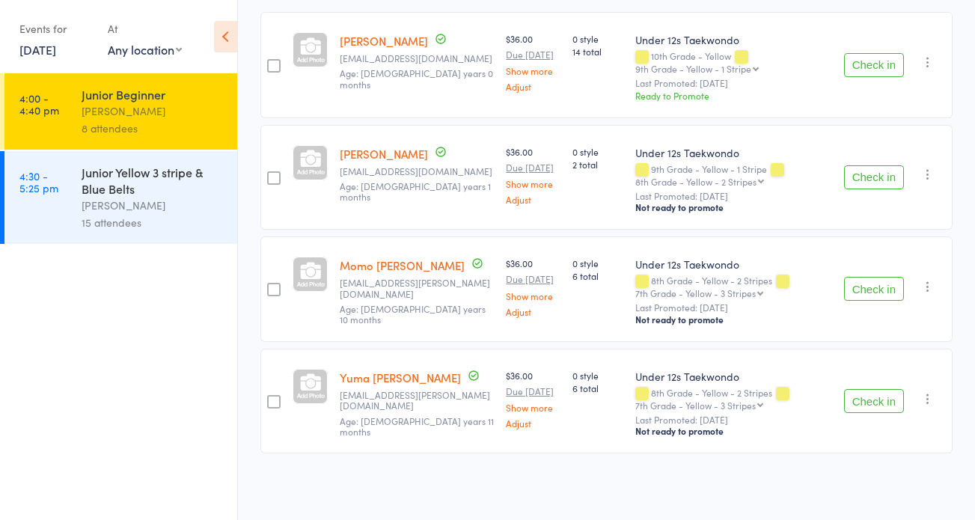
click at [874, 170] on button "Check in" at bounding box center [874, 177] width 60 height 24
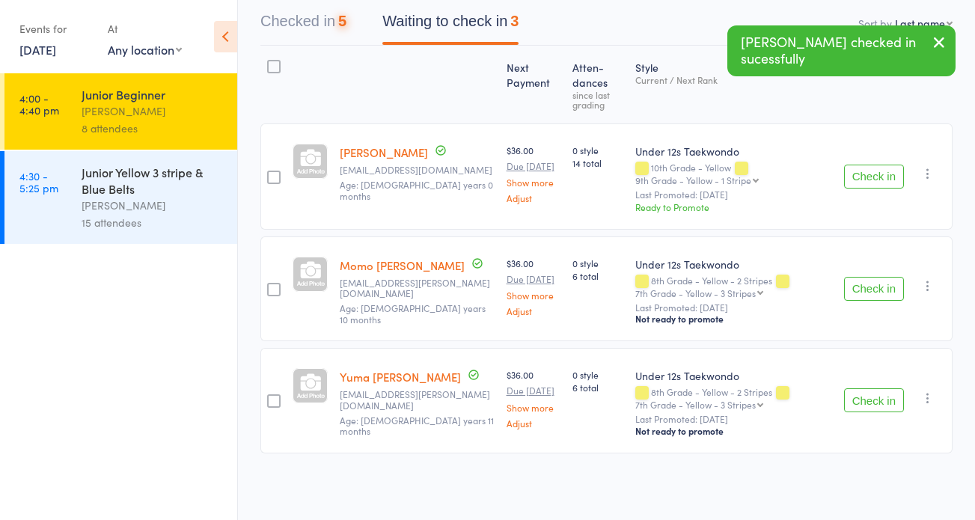
scroll to position [150, 0]
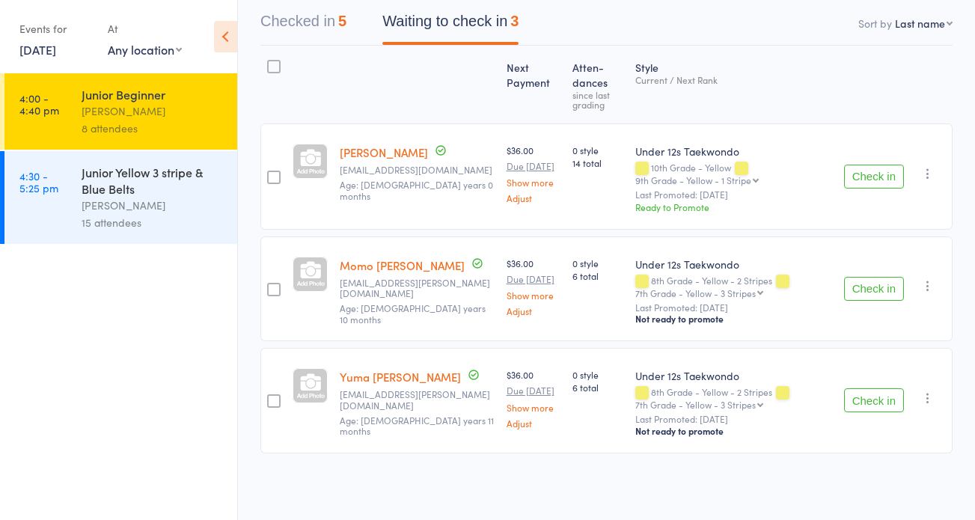
drag, startPoint x: 159, startPoint y: 207, endPoint x: 194, endPoint y: 206, distance: 34.5
click at [160, 207] on div "[PERSON_NAME]" at bounding box center [153, 205] width 143 height 17
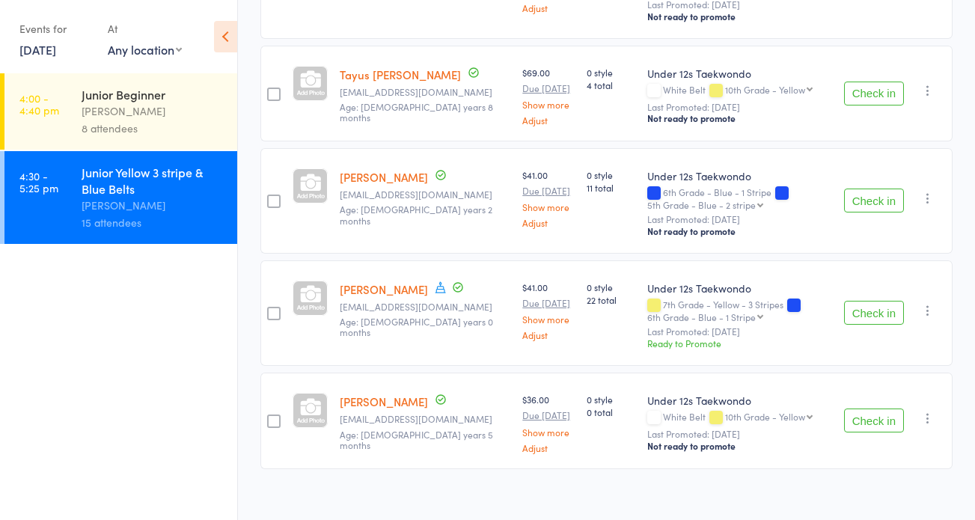
scroll to position [1479, 0]
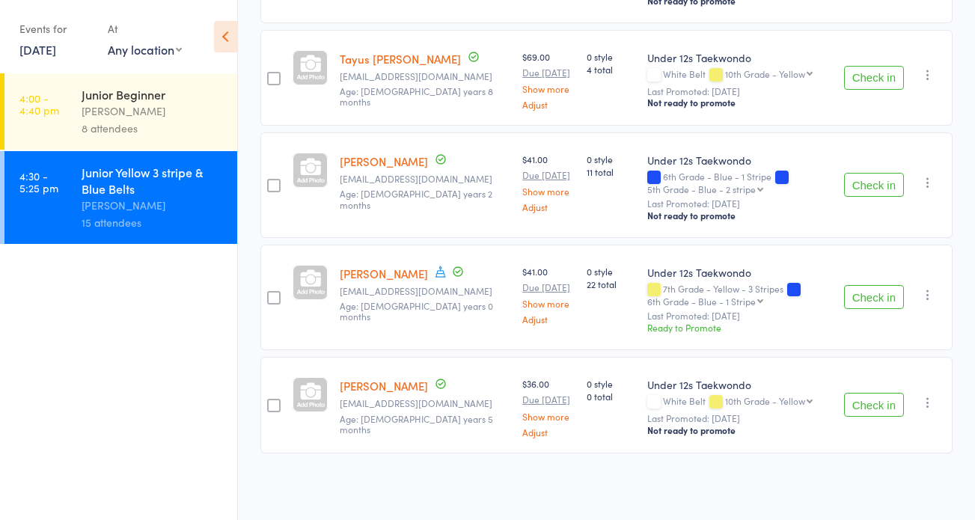
drag, startPoint x: 874, startPoint y: 403, endPoint x: 898, endPoint y: 407, distance: 24.2
click at [874, 403] on button "Check in" at bounding box center [874, 405] width 60 height 24
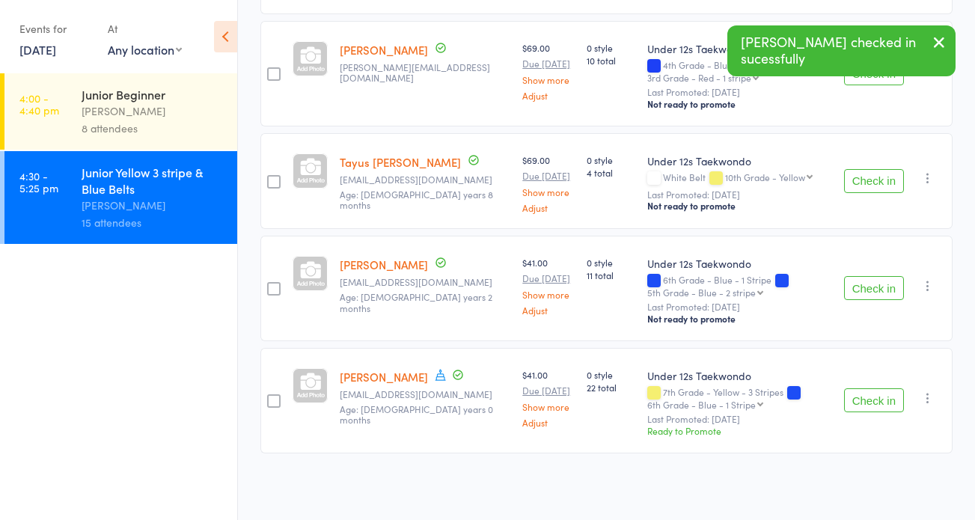
scroll to position [1377, 0]
drag, startPoint x: 208, startPoint y: 109, endPoint x: 217, endPoint y: 111, distance: 9.3
click at [208, 108] on div "[PERSON_NAME]" at bounding box center [153, 111] width 143 height 17
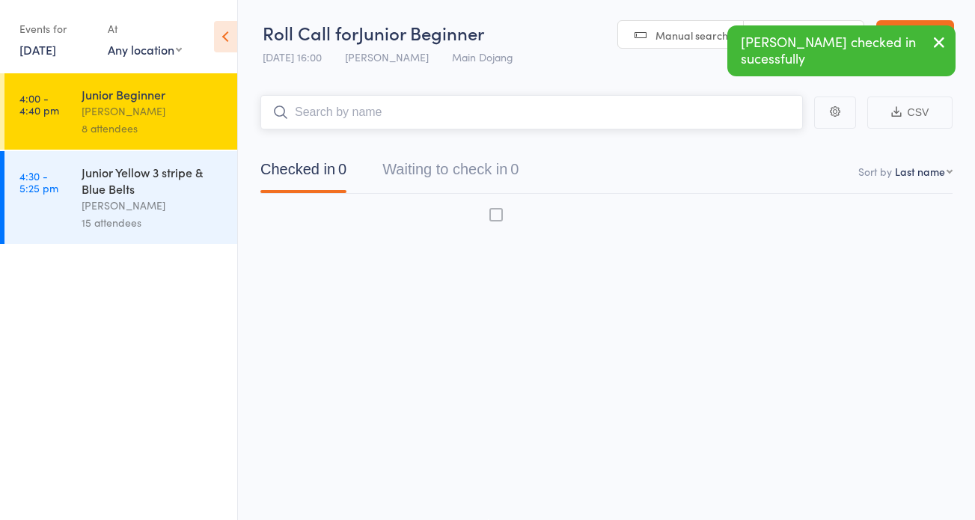
scroll to position [1, 0]
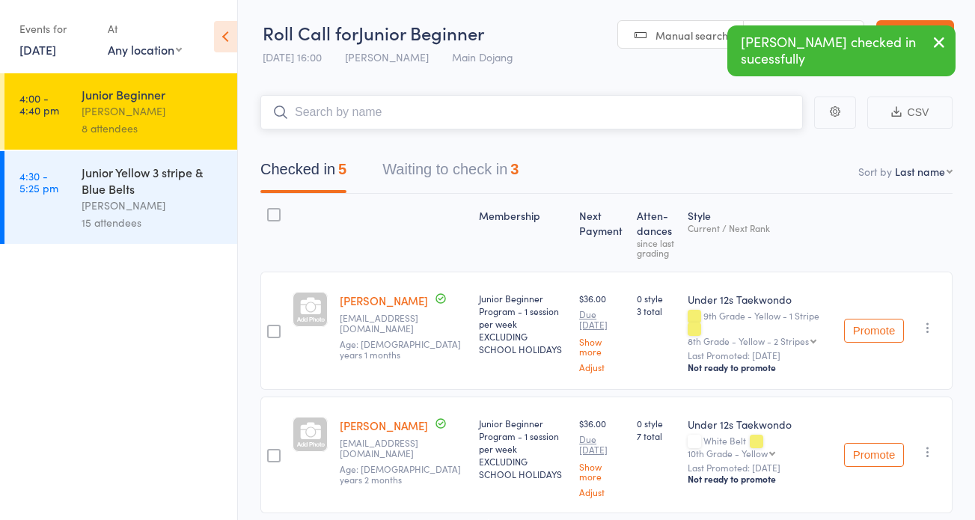
click at [459, 168] on button "Waiting to check in 3" at bounding box center [451, 173] width 136 height 40
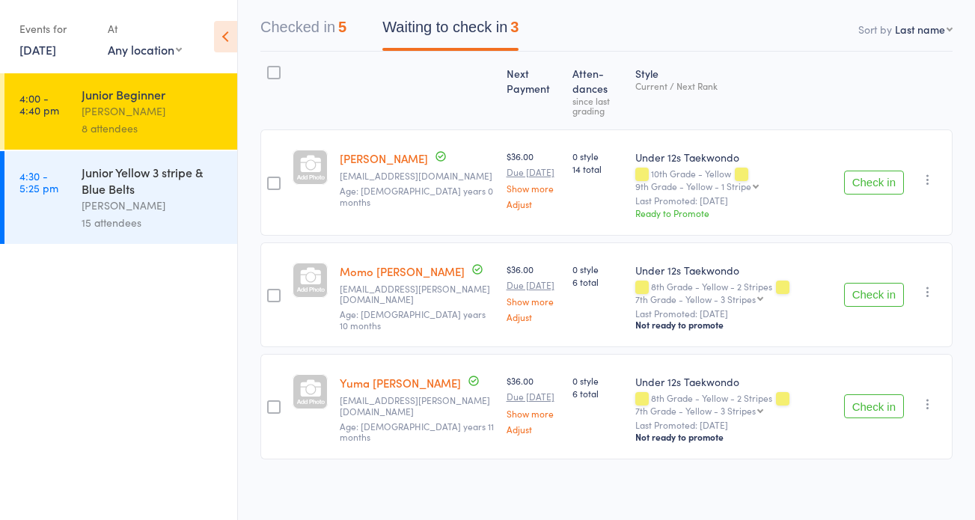
scroll to position [144, 0]
click at [882, 180] on button "Check in" at bounding box center [874, 182] width 60 height 24
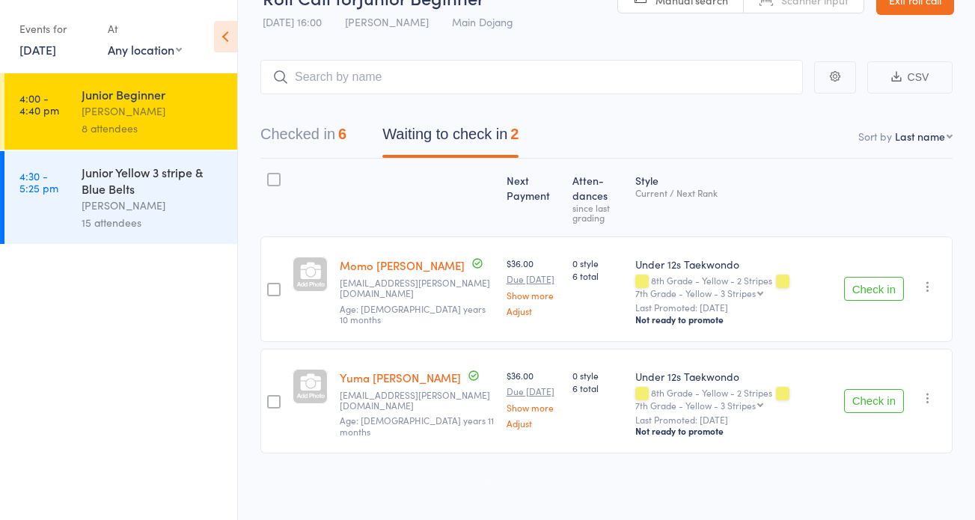
click at [868, 292] on button "Check in" at bounding box center [874, 289] width 60 height 24
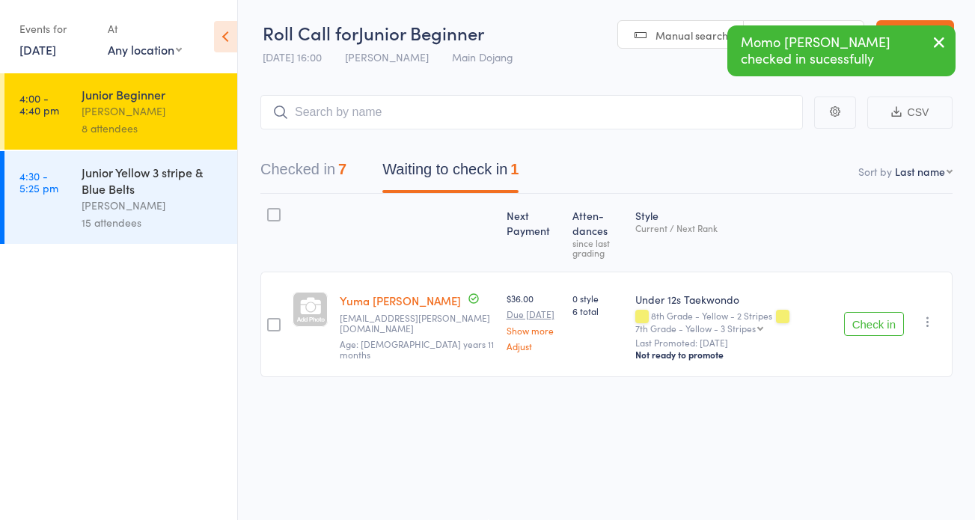
click at [868, 329] on button "Check in" at bounding box center [874, 324] width 60 height 24
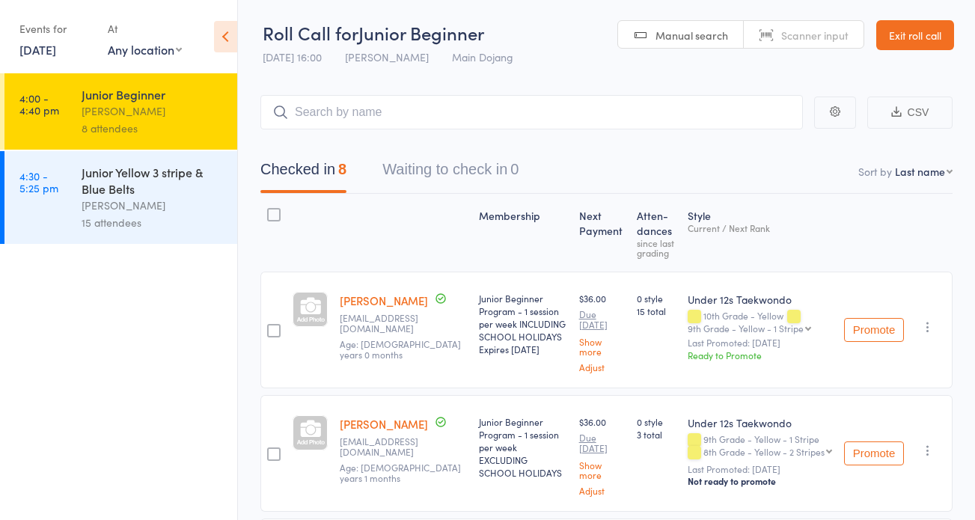
drag, startPoint x: 193, startPoint y: 235, endPoint x: 201, endPoint y: 220, distance: 16.7
click at [201, 220] on div "Junior Yellow 3 stripe & Blue Belts Janine Trainor 15 attendees" at bounding box center [160, 197] width 156 height 93
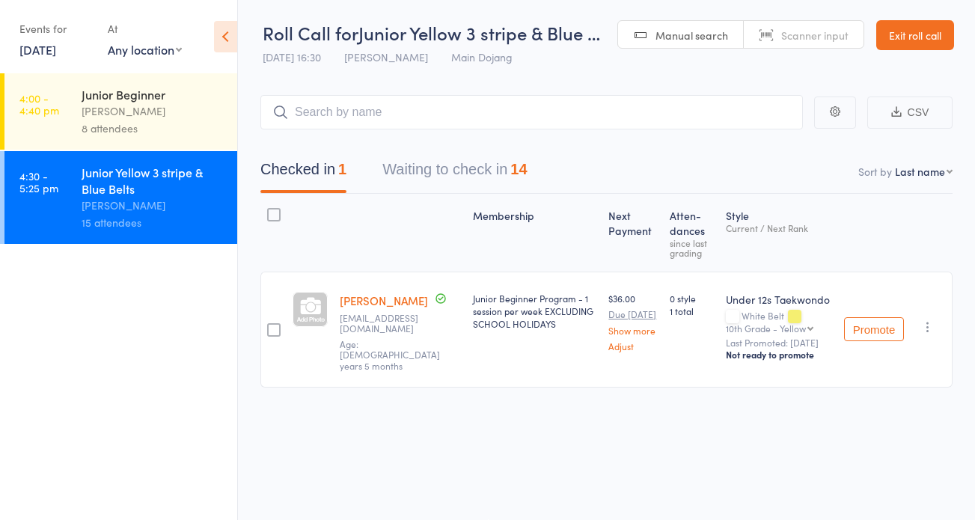
drag, startPoint x: 194, startPoint y: 118, endPoint x: 219, endPoint y: 113, distance: 25.3
click at [195, 117] on div "[PERSON_NAME]" at bounding box center [153, 111] width 143 height 17
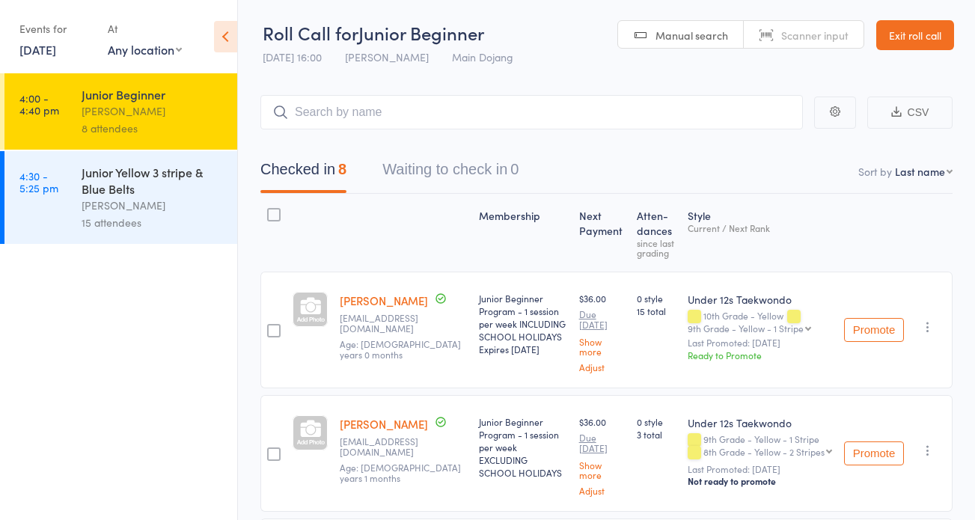
click at [218, 204] on div "[PERSON_NAME]" at bounding box center [153, 205] width 143 height 17
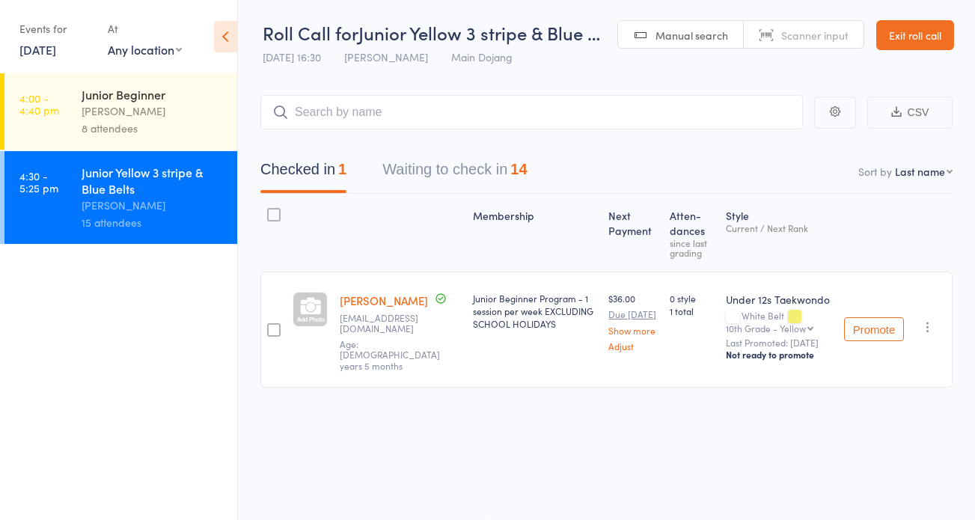
click at [460, 173] on button "Waiting to check in 14" at bounding box center [455, 173] width 144 height 40
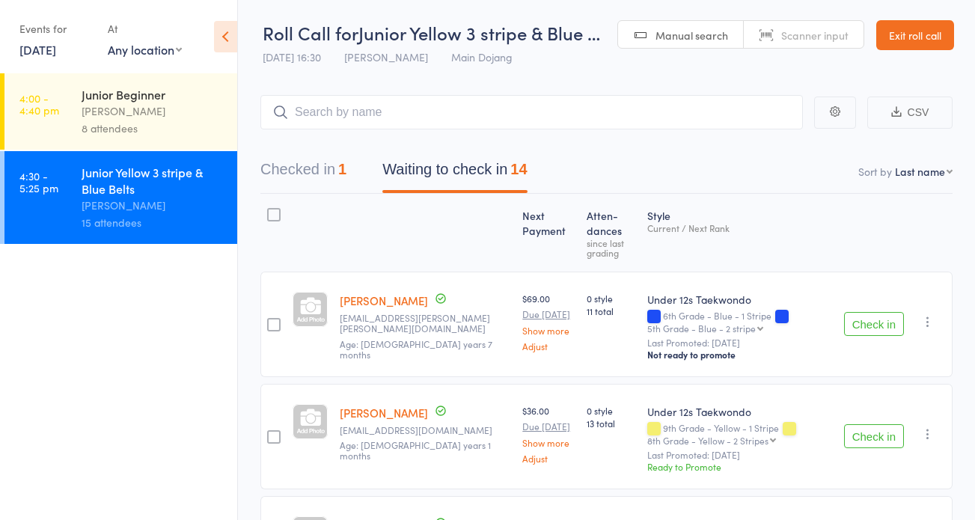
click at [878, 323] on button "Check in" at bounding box center [874, 324] width 60 height 24
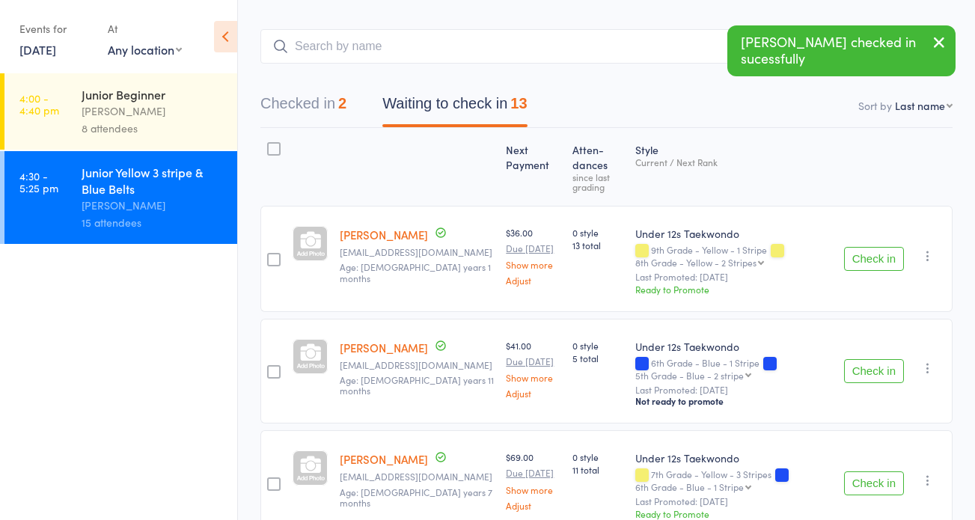
scroll to position [79, 0]
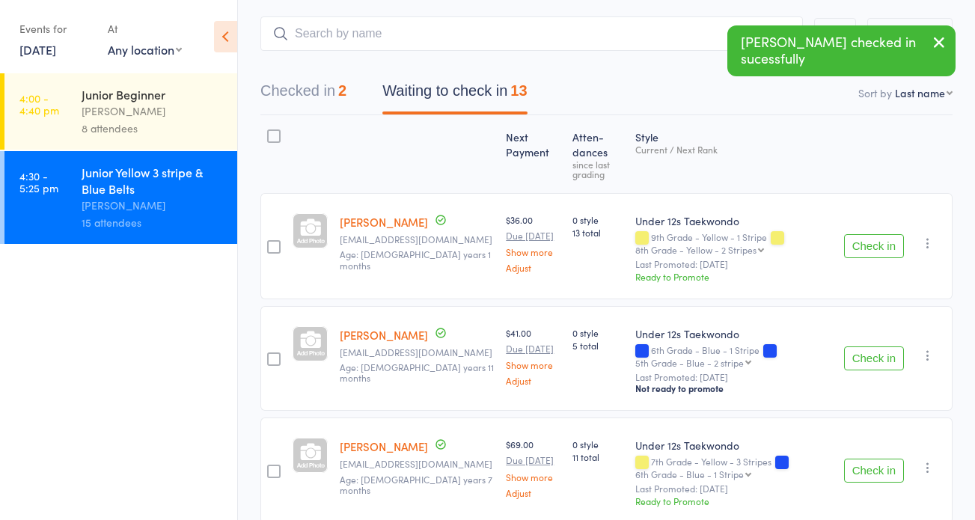
click at [872, 249] on button "Check in" at bounding box center [874, 246] width 60 height 24
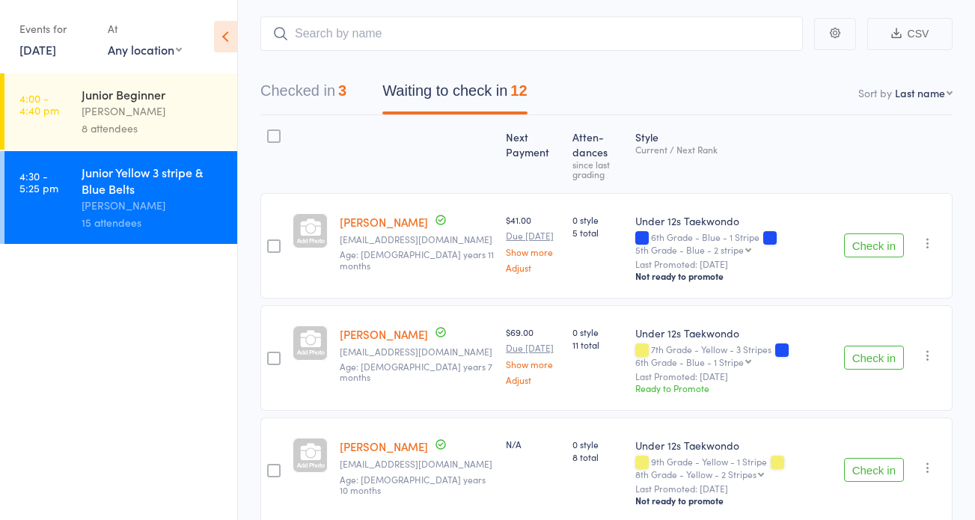
click at [862, 354] on button "Check in" at bounding box center [874, 358] width 60 height 24
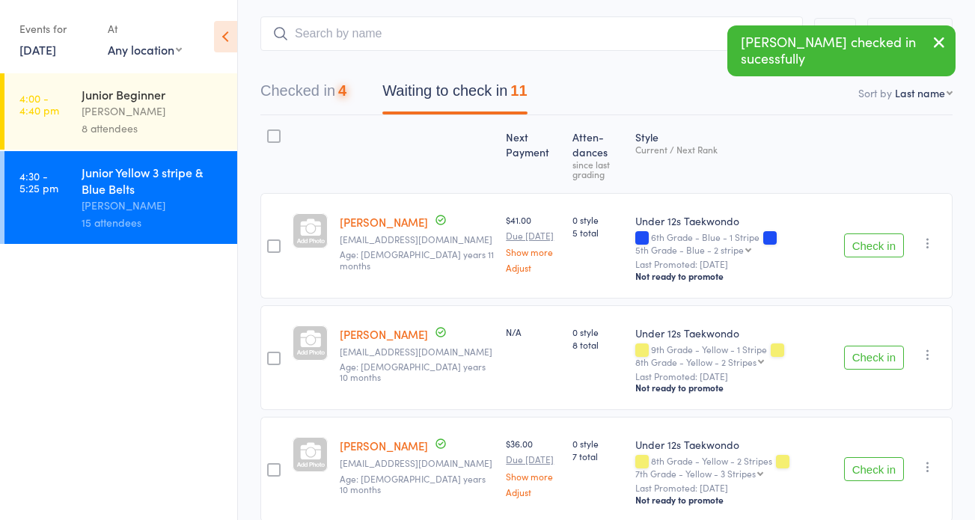
click at [862, 357] on button "Check in" at bounding box center [874, 358] width 60 height 24
click at [883, 475] on button "Check in" at bounding box center [874, 470] width 60 height 24
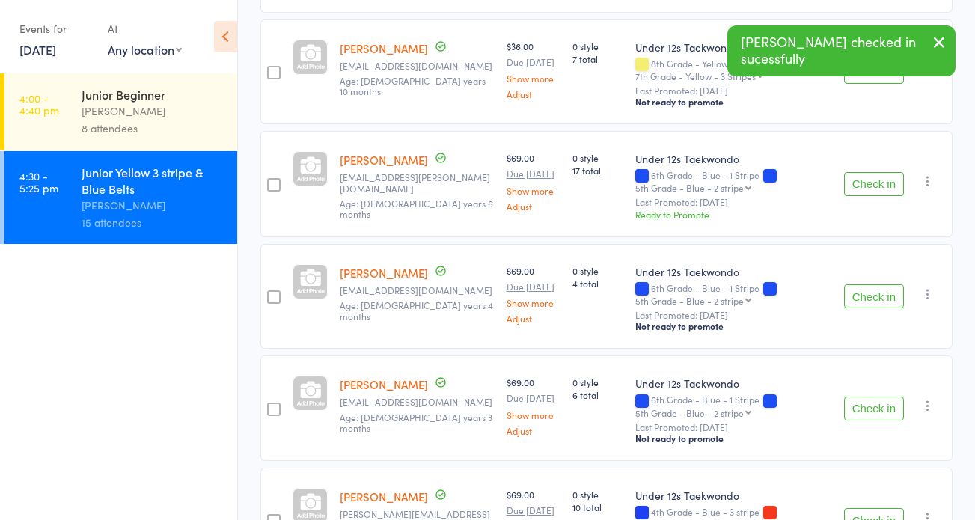
scroll to position [369, 0]
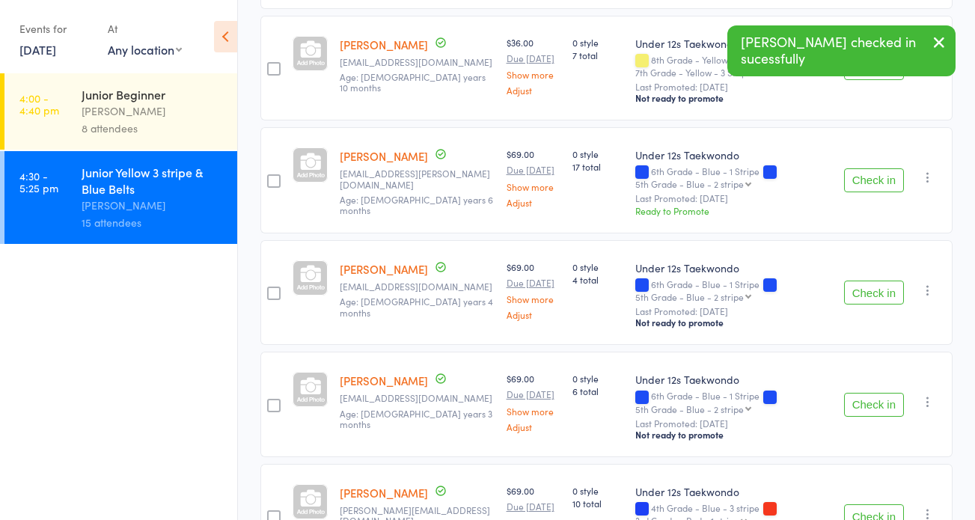
click at [870, 290] on button "Check in" at bounding box center [874, 293] width 60 height 24
click at [871, 294] on button "Check in" at bounding box center [874, 293] width 60 height 24
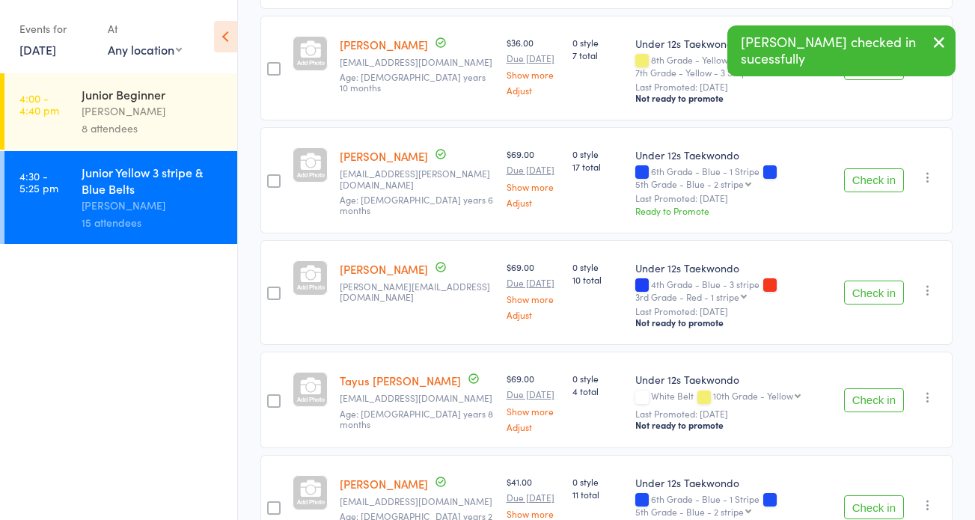
click at [871, 293] on button "Check in" at bounding box center [874, 293] width 60 height 24
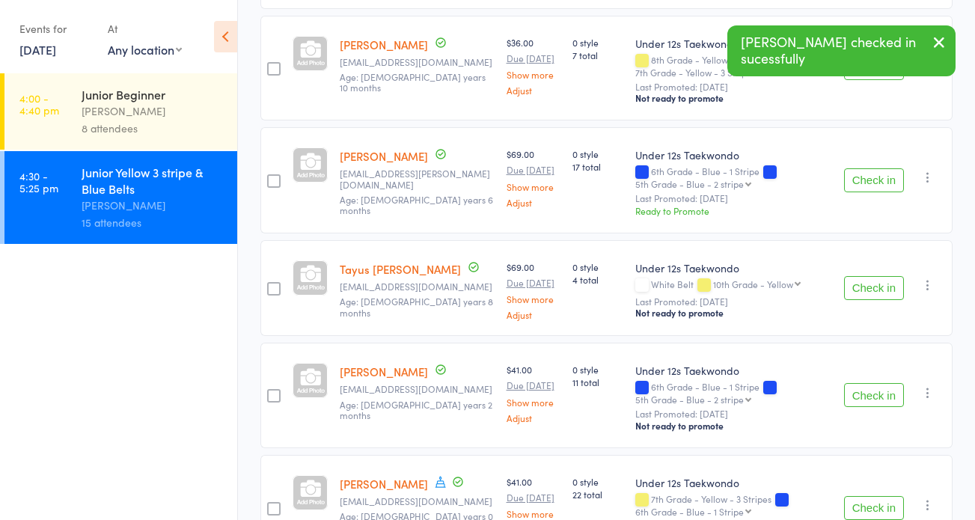
click at [872, 295] on button "Check in" at bounding box center [874, 288] width 60 height 24
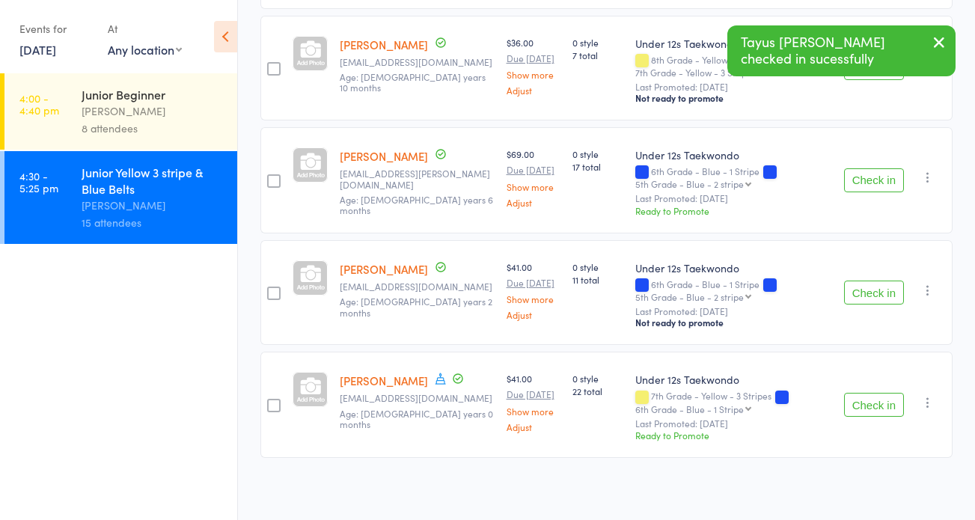
click at [872, 295] on button "Check in" at bounding box center [874, 293] width 60 height 24
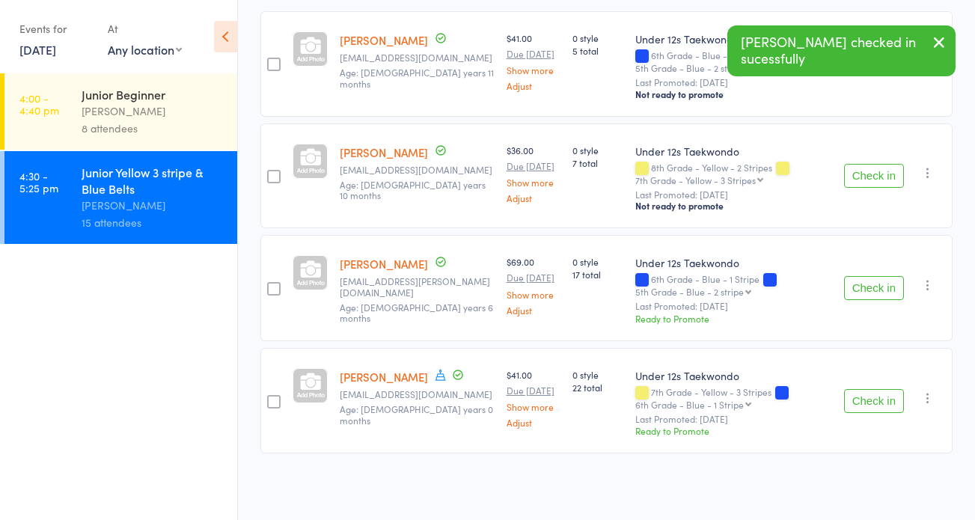
click at [881, 406] on button "Check in" at bounding box center [874, 401] width 60 height 24
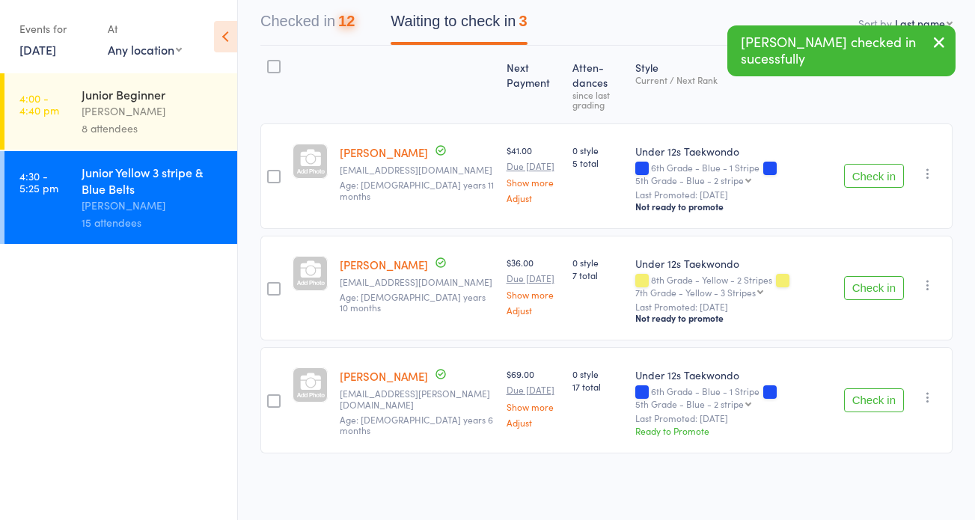
scroll to position [150, 0]
click at [885, 409] on button "Check in" at bounding box center [874, 401] width 60 height 24
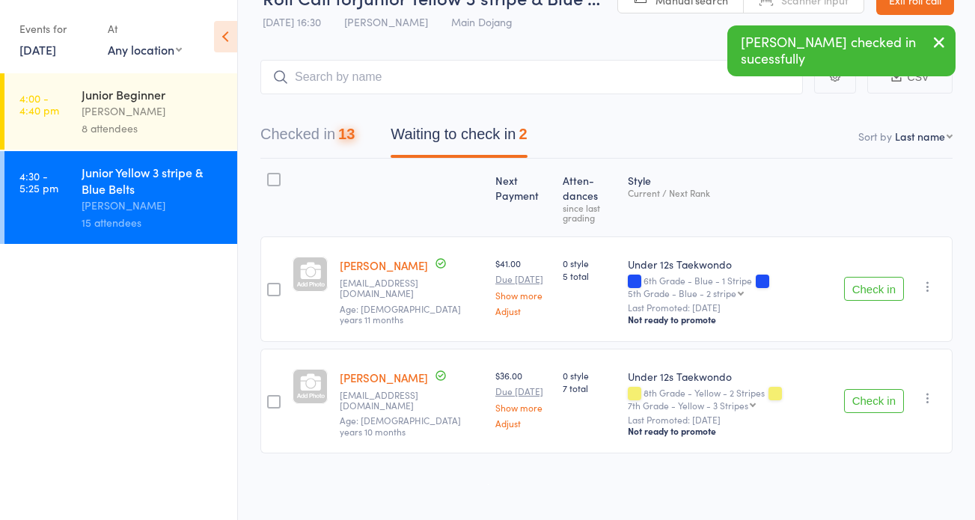
scroll to position [37, 0]
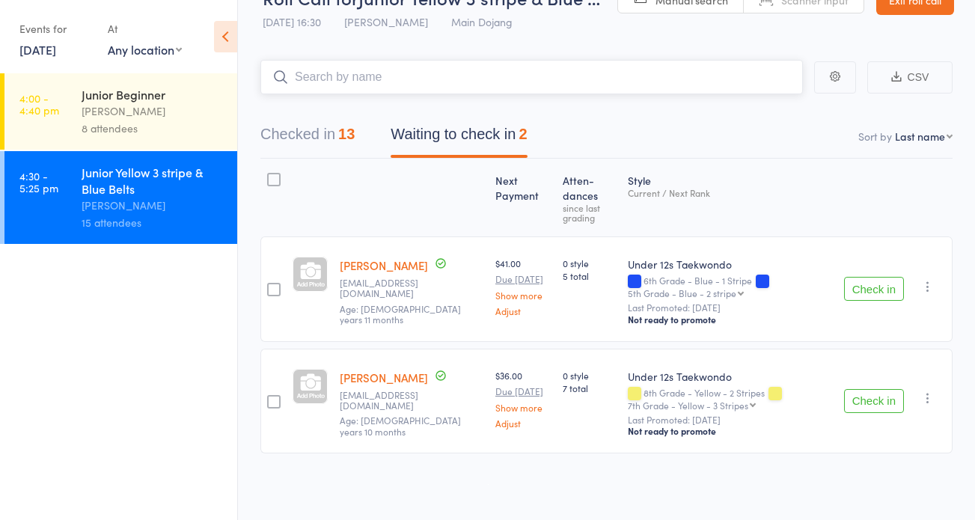
click at [303, 76] on input "search" at bounding box center [532, 77] width 543 height 34
type input "domenic"
click at [749, 109] on link "Drop in" at bounding box center [764, 108] width 49 height 23
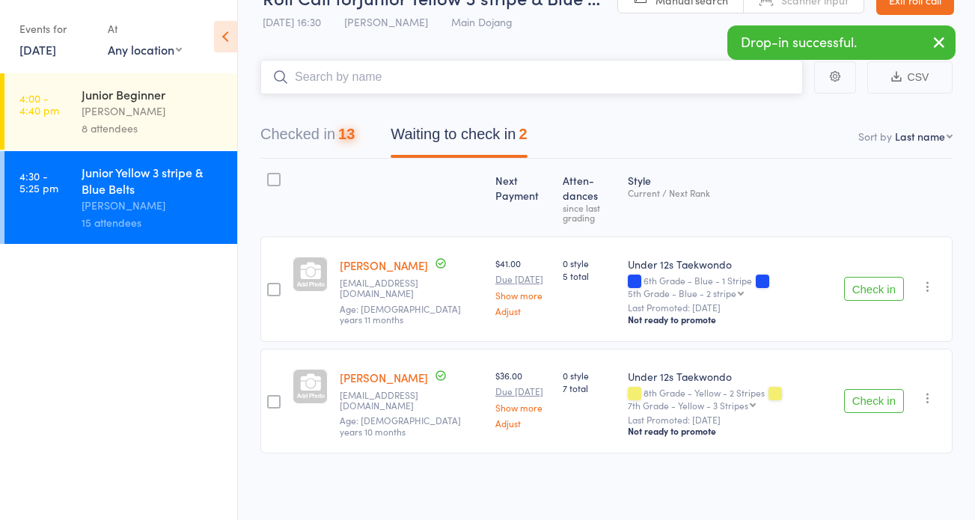
click at [341, 81] on input "search" at bounding box center [532, 77] width 543 height 34
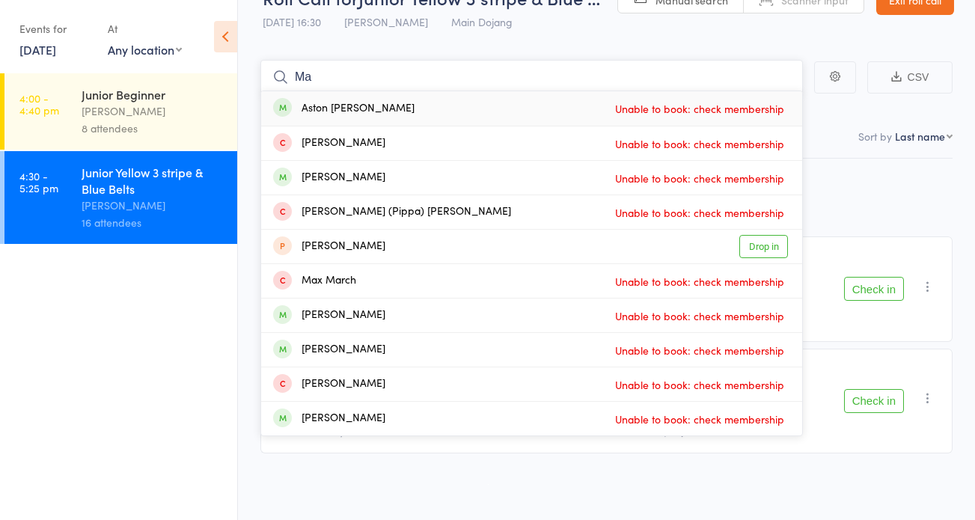
type input "M"
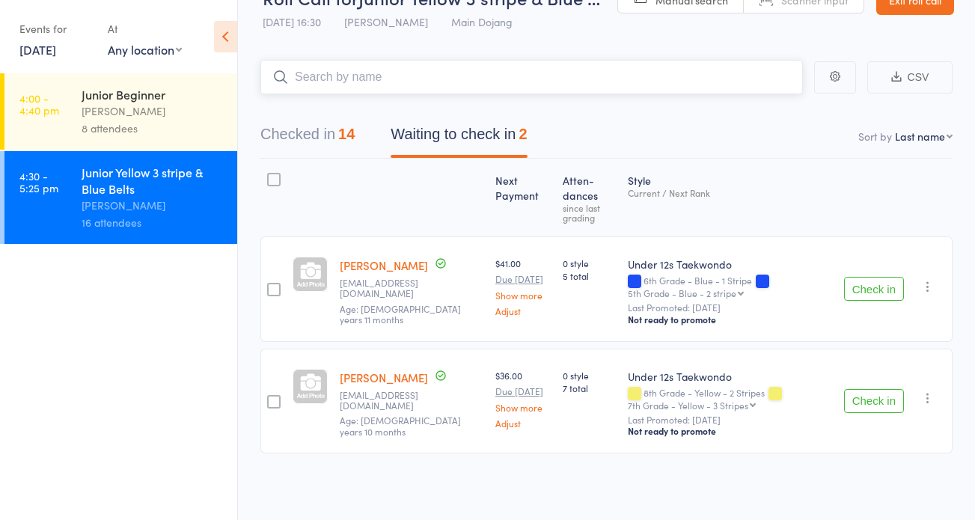
scroll to position [0, 0]
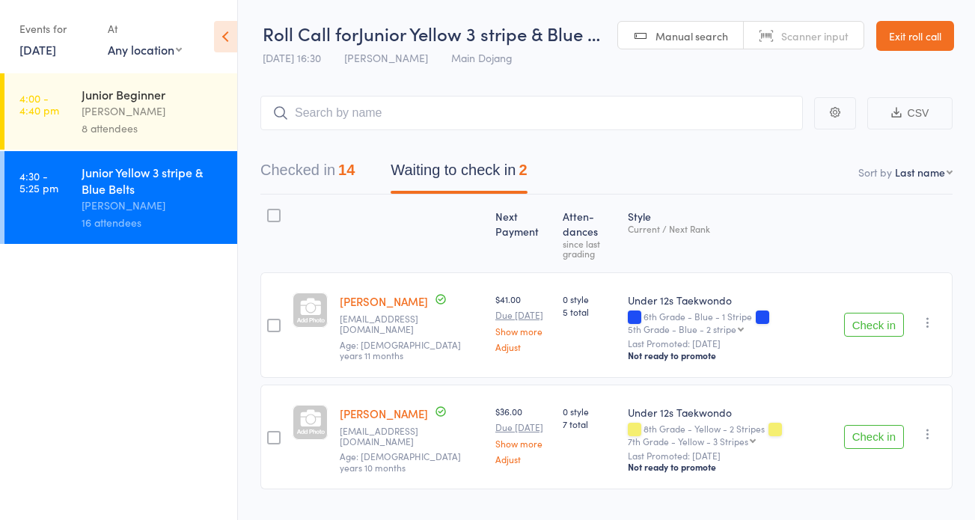
click at [908, 36] on link "Exit roll call" at bounding box center [916, 36] width 78 height 30
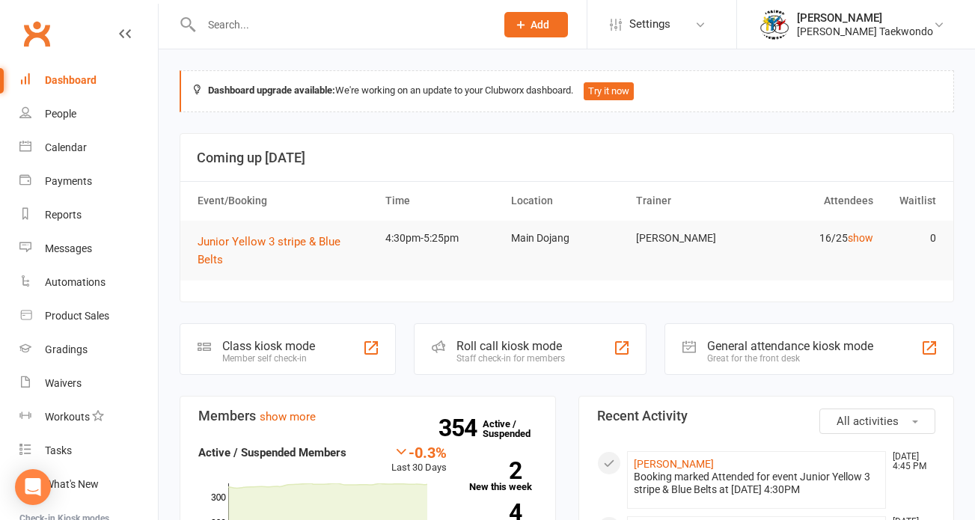
drag, startPoint x: 79, startPoint y: 79, endPoint x: 363, endPoint y: 119, distance: 286.6
click at [79, 79] on div "Dashboard" at bounding box center [71, 80] width 52 height 12
drag, startPoint x: 76, startPoint y: 77, endPoint x: 311, endPoint y: 100, distance: 236.2
click at [77, 77] on div "Dashboard" at bounding box center [71, 80] width 52 height 12
drag, startPoint x: 72, startPoint y: 147, endPoint x: 116, endPoint y: 148, distance: 44.2
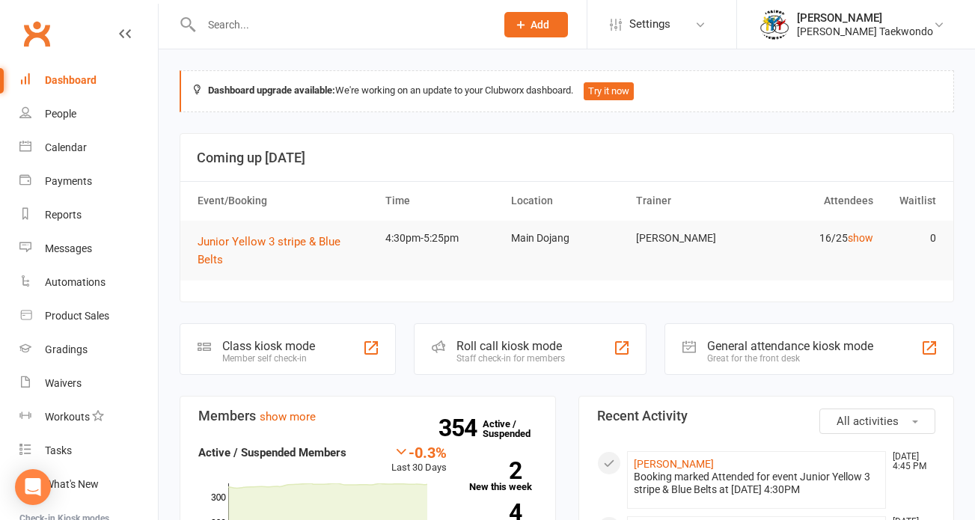
click at [73, 147] on div "Calendar" at bounding box center [66, 147] width 42 height 12
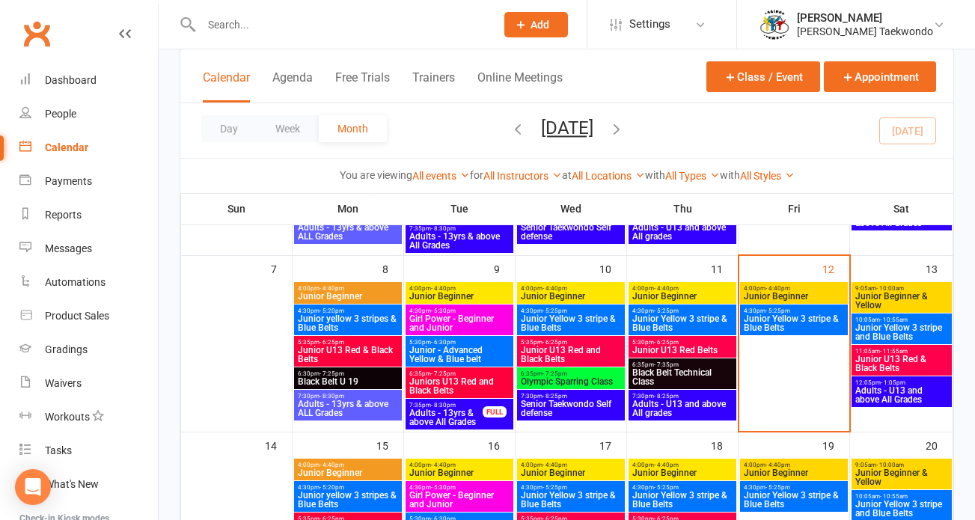
scroll to position [233, 0]
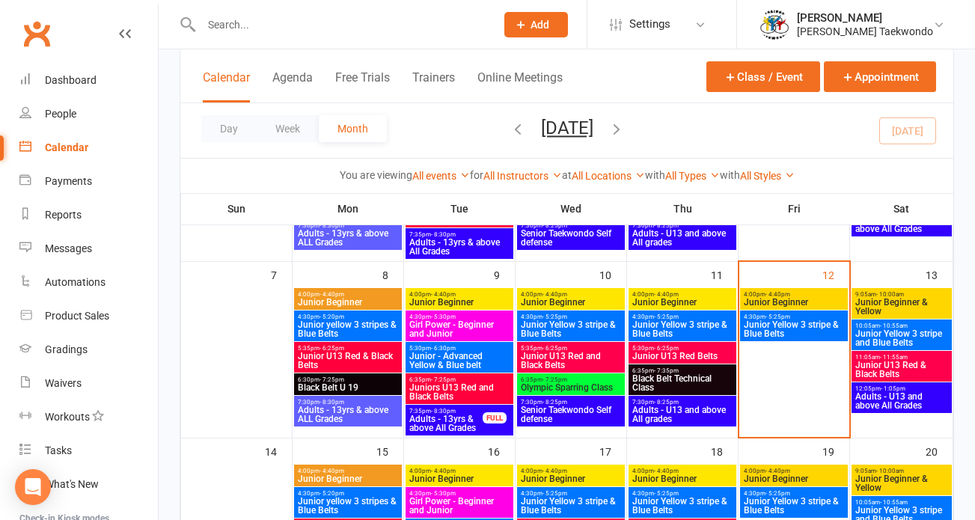
click at [817, 323] on span "Junior Yellow 3 stripe & Blue Belts" at bounding box center [794, 329] width 102 height 18
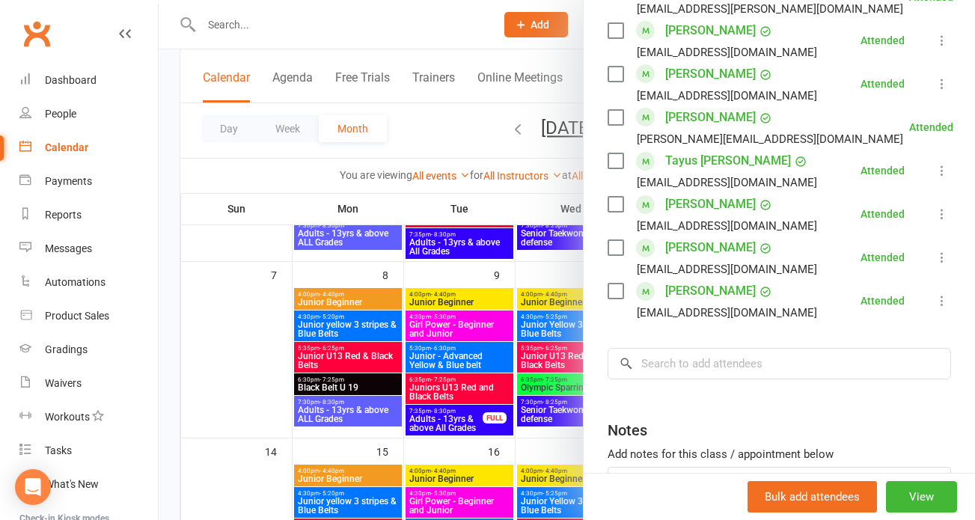
scroll to position [657, 0]
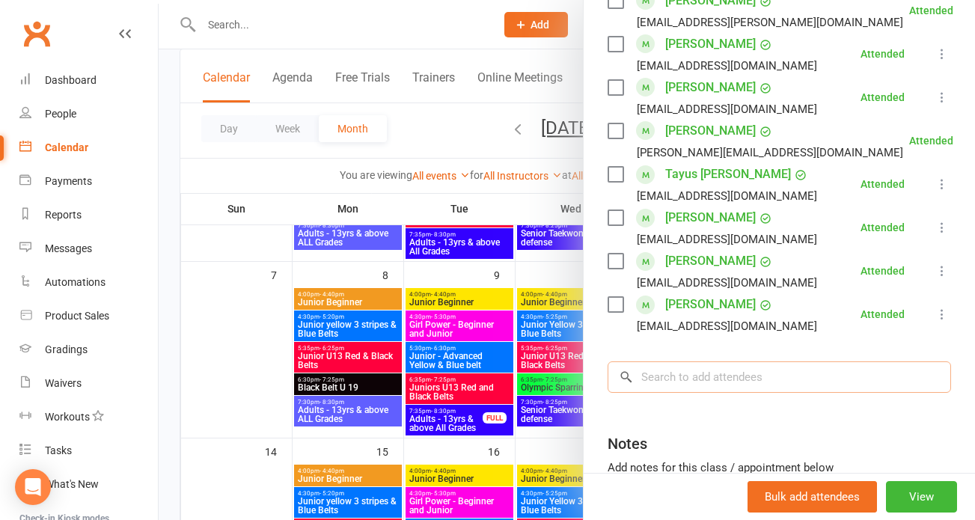
click at [704, 368] on input "search" at bounding box center [780, 377] width 344 height 31
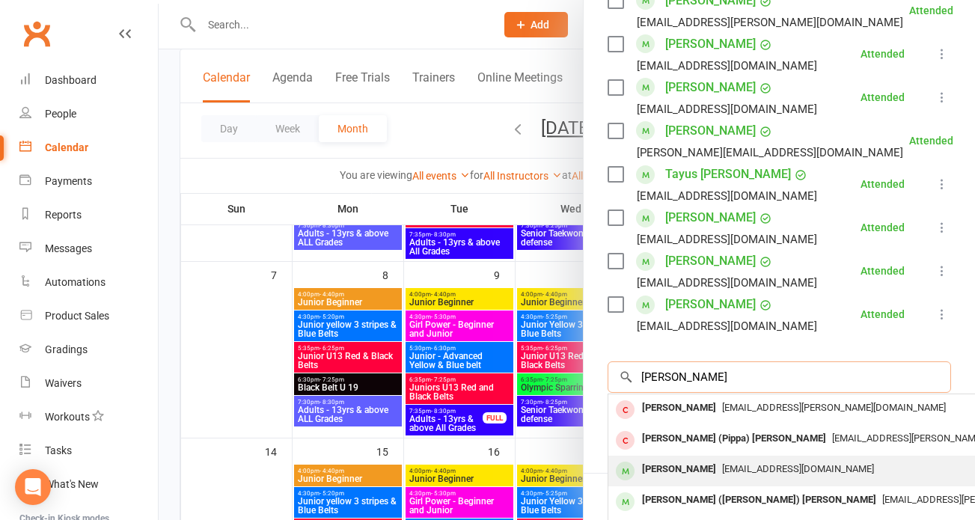
type input "martin"
click at [722, 466] on span "[EMAIL_ADDRESS][DOMAIN_NAME]" at bounding box center [798, 468] width 152 height 11
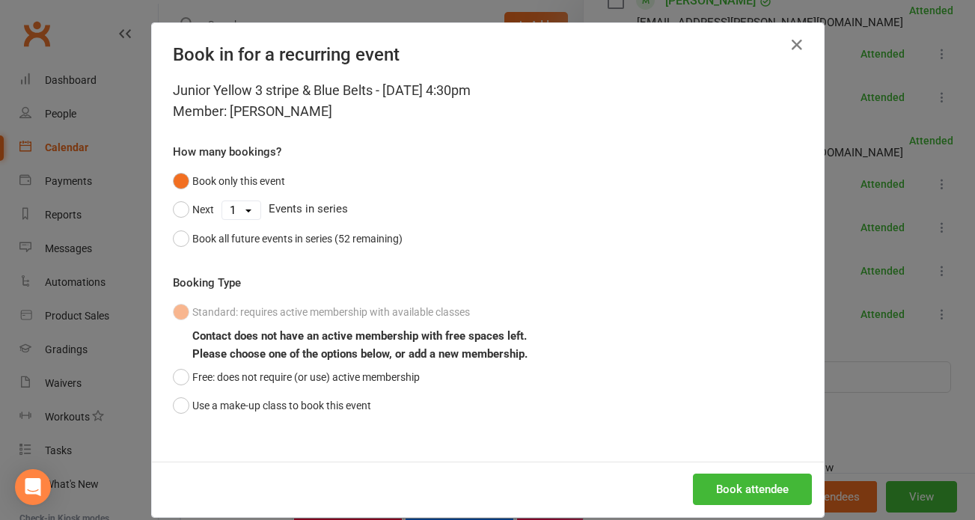
drag, startPoint x: 175, startPoint y: 370, endPoint x: 590, endPoint y: 439, distance: 420.5
click at [198, 365] on button "Free: does not require (or use) active membership" at bounding box center [296, 377] width 247 height 28
click at [744, 487] on button "Book attendee" at bounding box center [752, 489] width 119 height 31
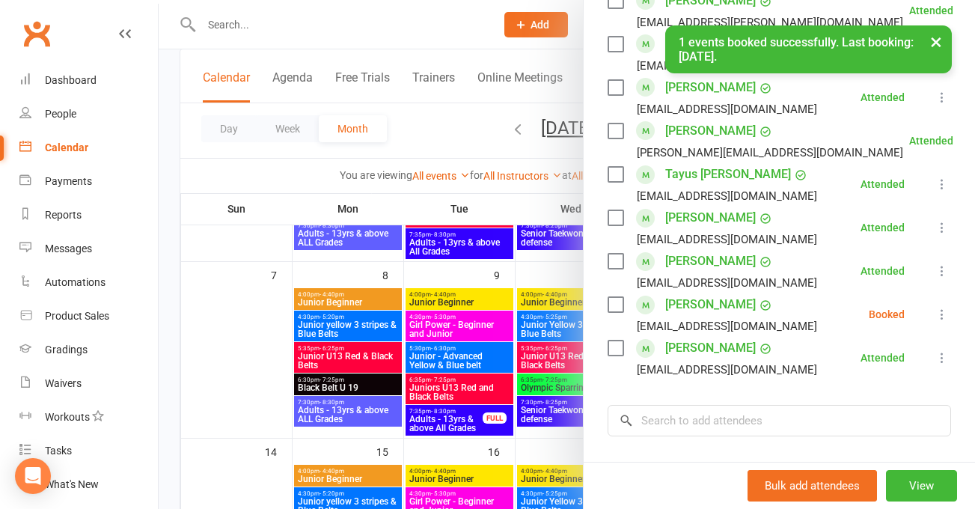
click at [935, 316] on icon at bounding box center [942, 314] width 15 height 15
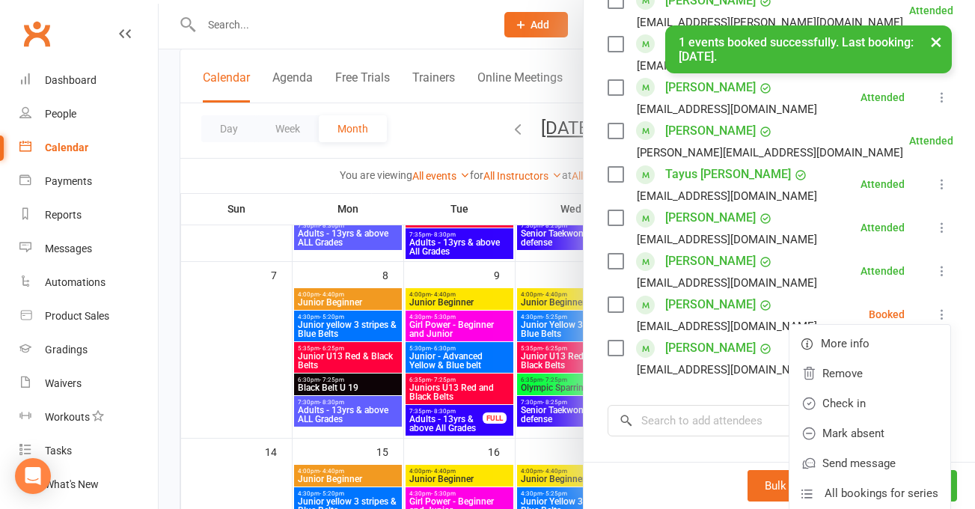
drag, startPoint x: 856, startPoint y: 407, endPoint x: 925, endPoint y: 389, distance: 72.1
click at [856, 406] on link "Check in" at bounding box center [870, 404] width 161 height 30
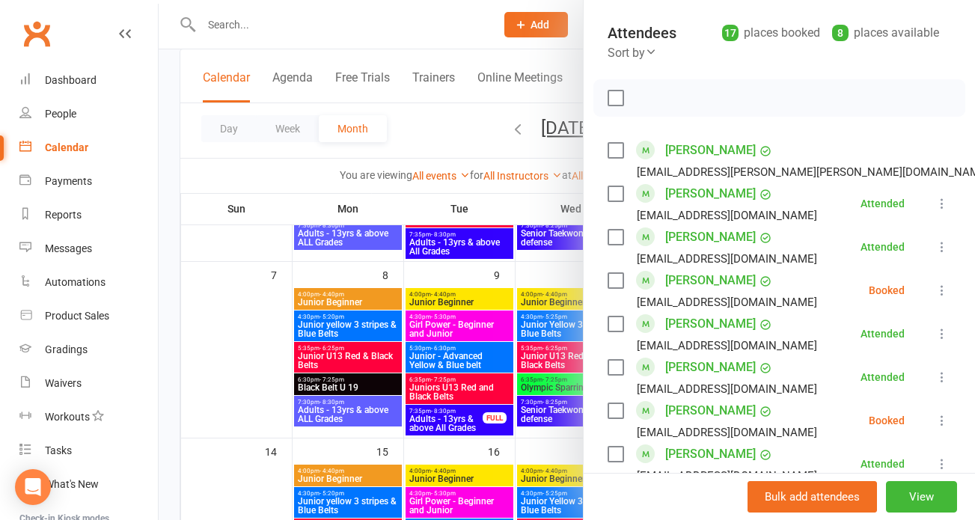
scroll to position [118, 0]
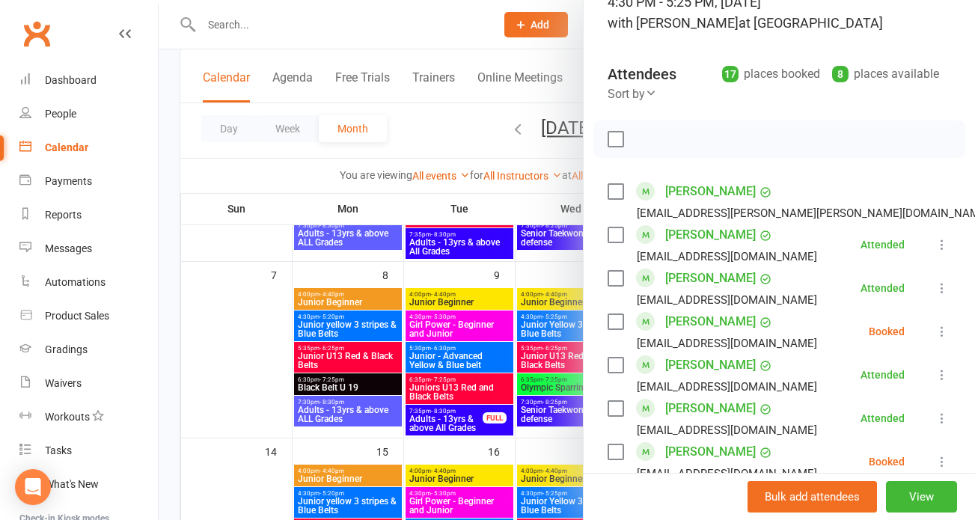
drag, startPoint x: 58, startPoint y: 77, endPoint x: 216, endPoint y: 114, distance: 162.2
click at [58, 77] on div "Dashboard" at bounding box center [71, 80] width 52 height 12
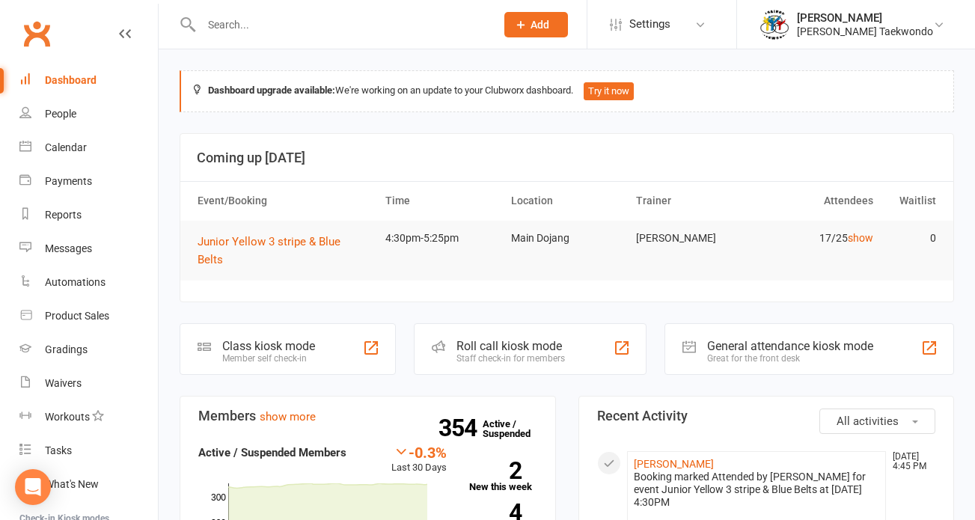
click at [500, 353] on div "Staff check-in for members" at bounding box center [511, 358] width 109 height 10
